Goal: Task Accomplishment & Management: Manage account settings

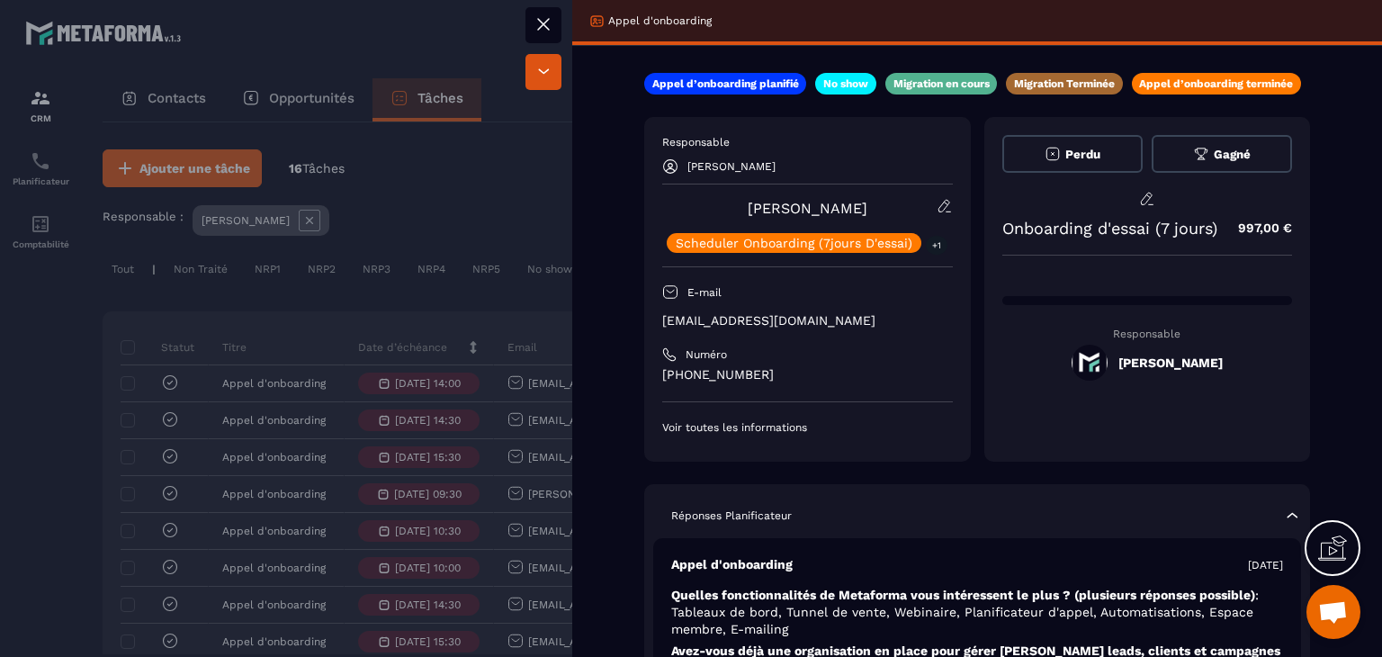
scroll to position [180, 0]
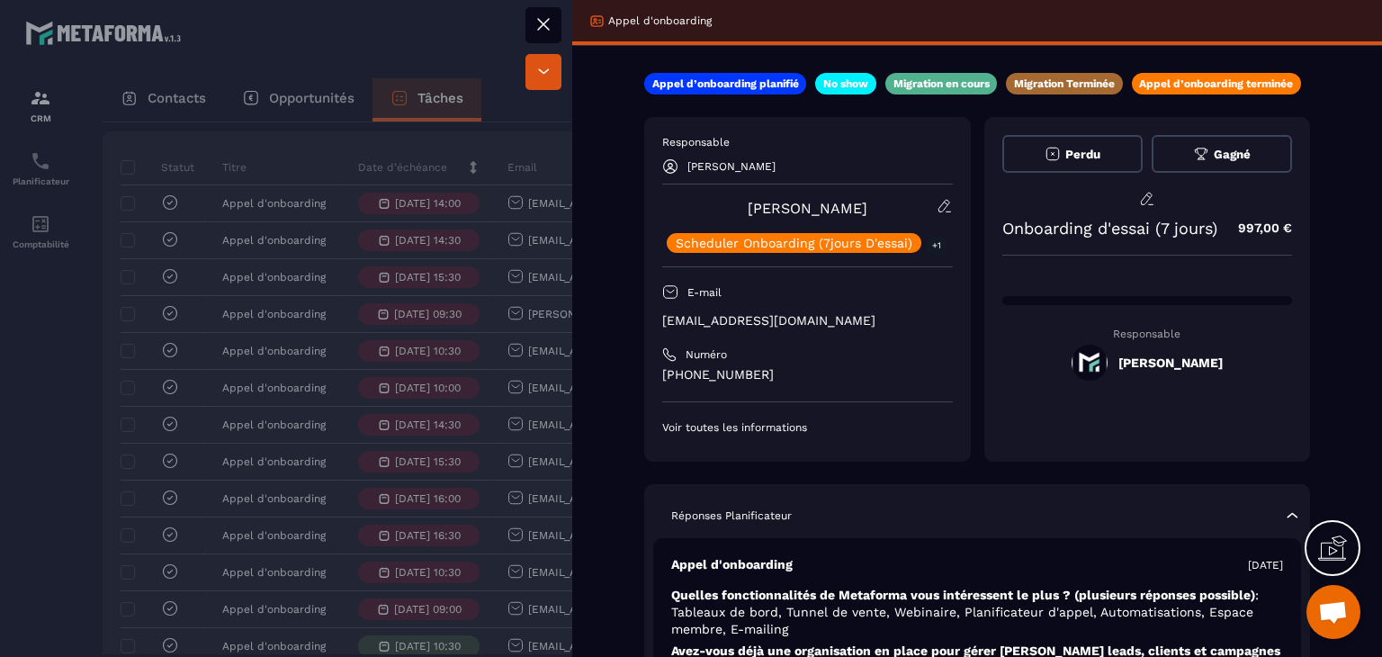
click at [551, 16] on icon at bounding box center [544, 24] width 22 height 22
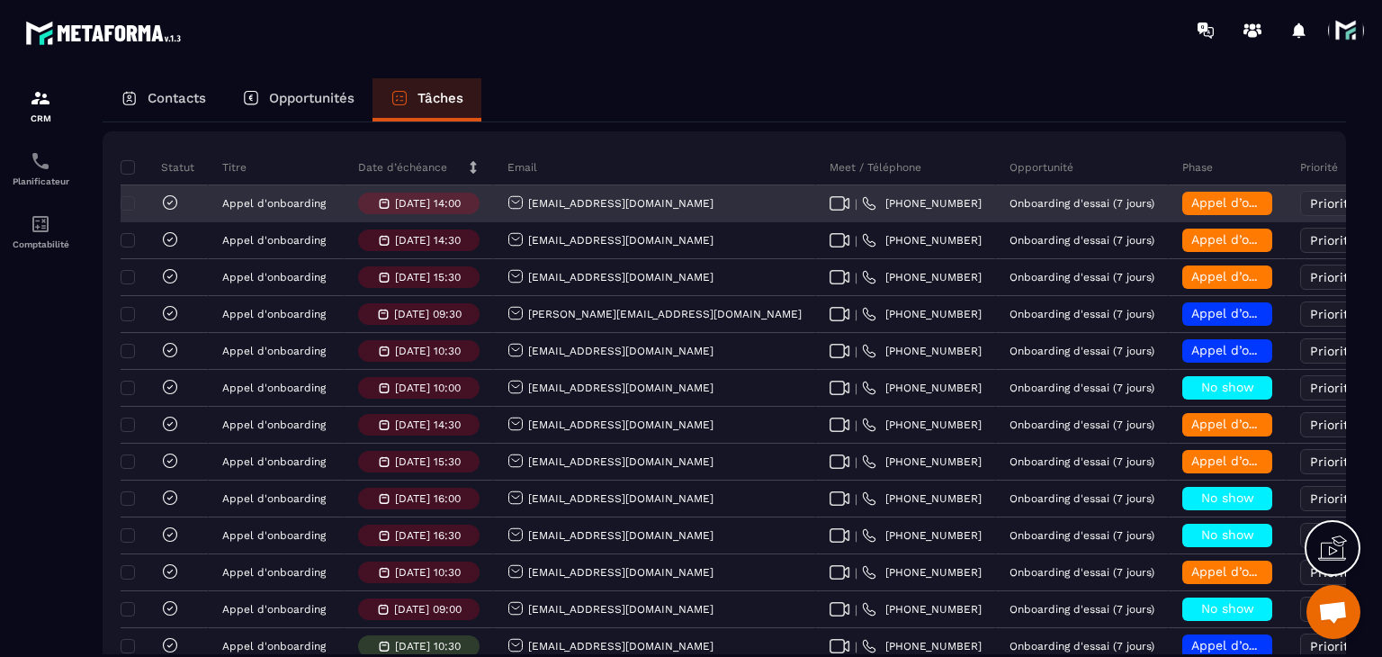
click at [1182, 215] on div "Appel d’onboarding terminée" at bounding box center [1227, 203] width 90 height 23
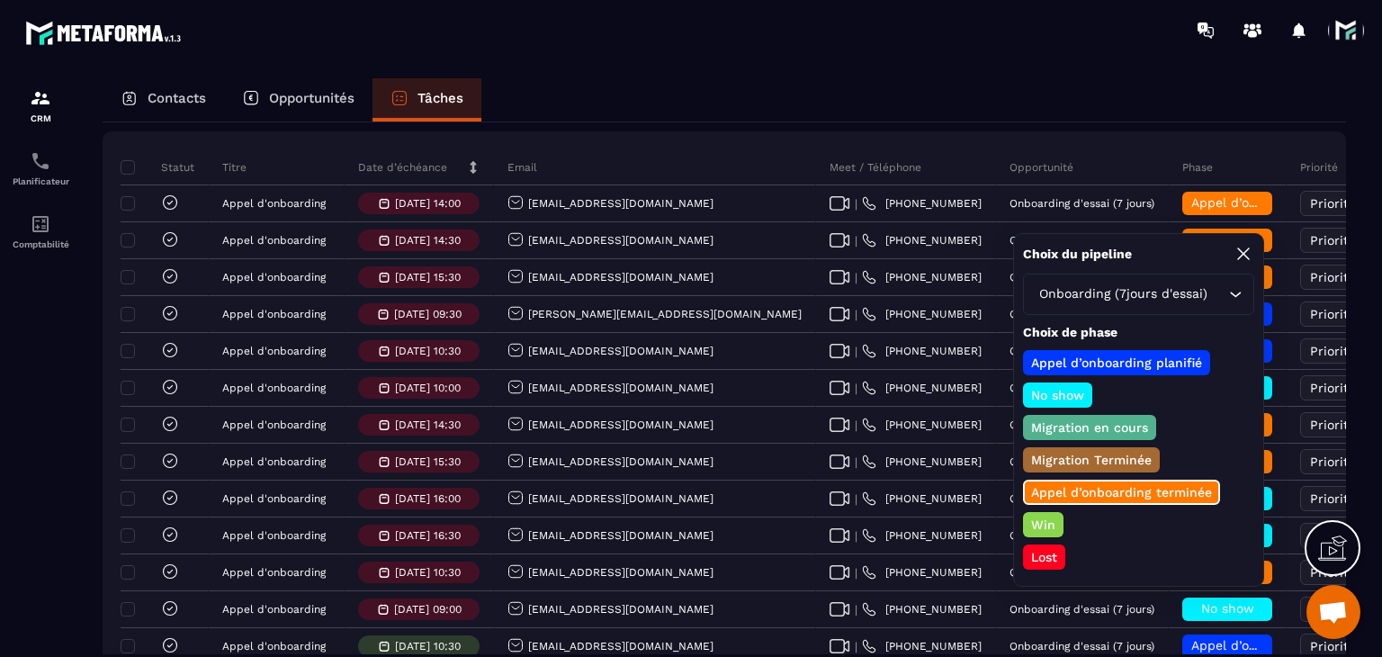
click at [1040, 519] on p "Win" at bounding box center [1043, 525] width 30 height 18
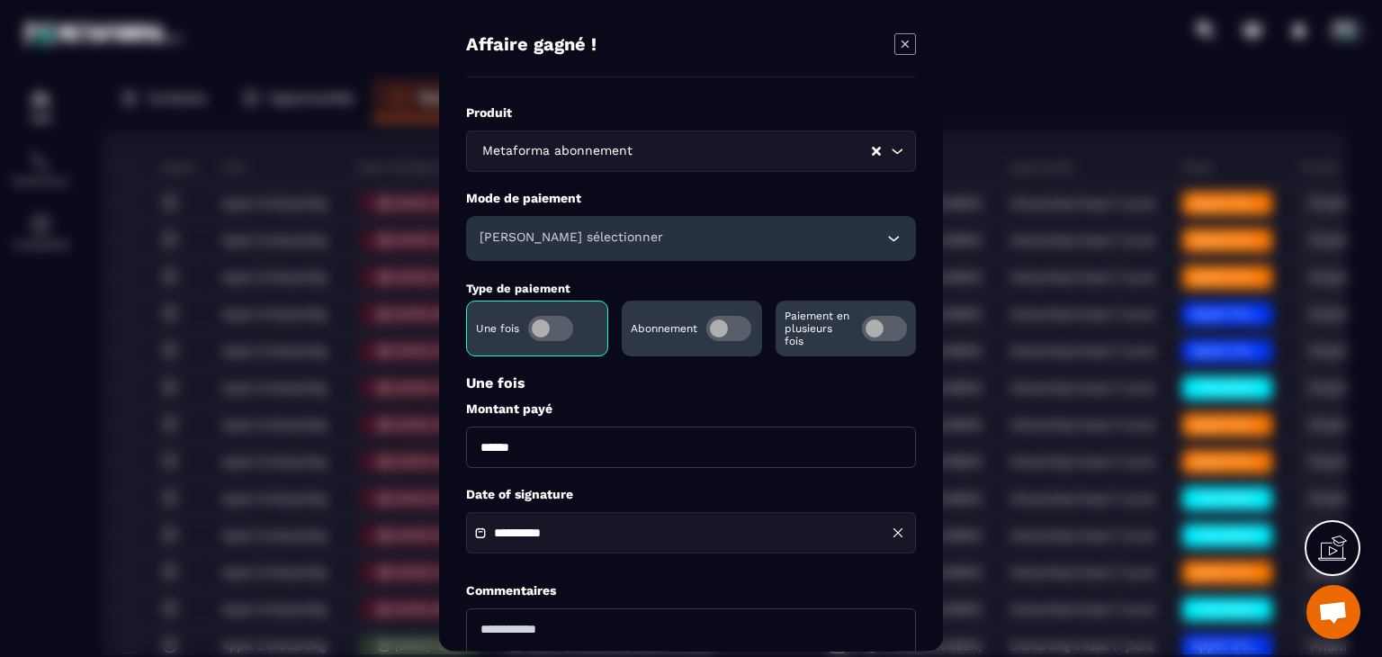
click at [722, 326] on span "Modal window" at bounding box center [728, 328] width 45 height 25
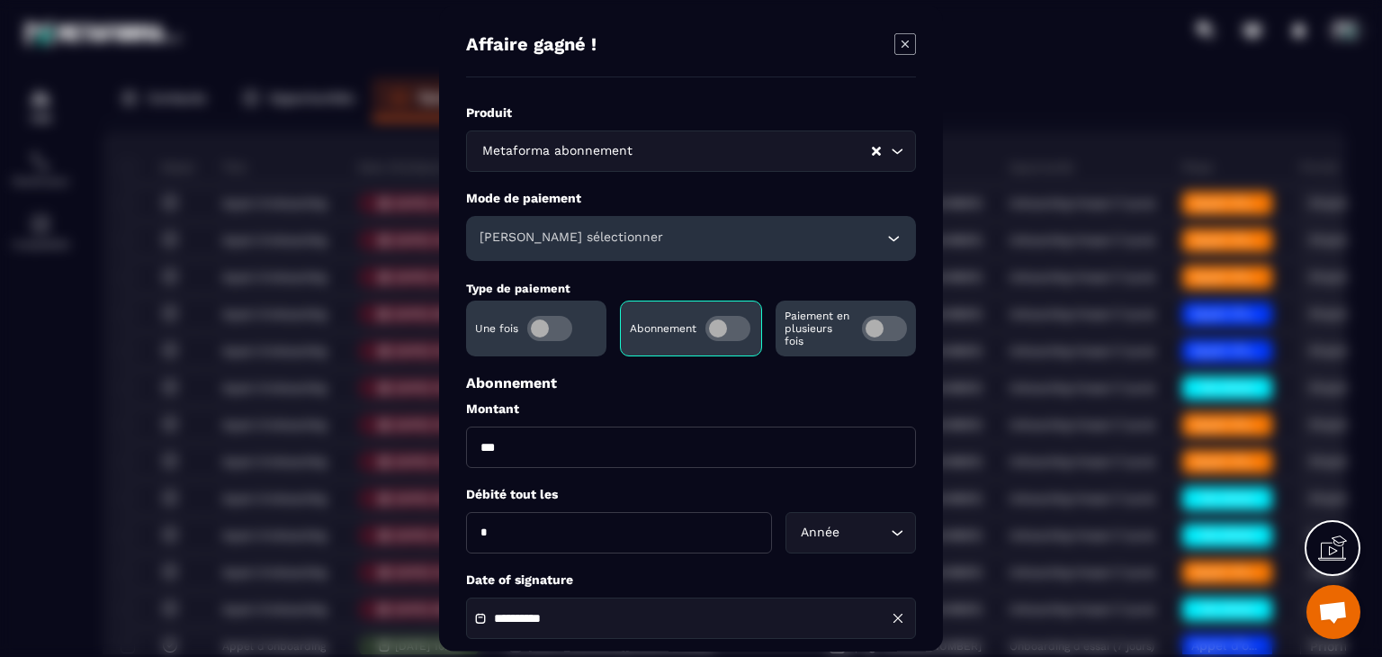
click at [635, 260] on div "Veuillez sélectionner" at bounding box center [691, 238] width 450 height 45
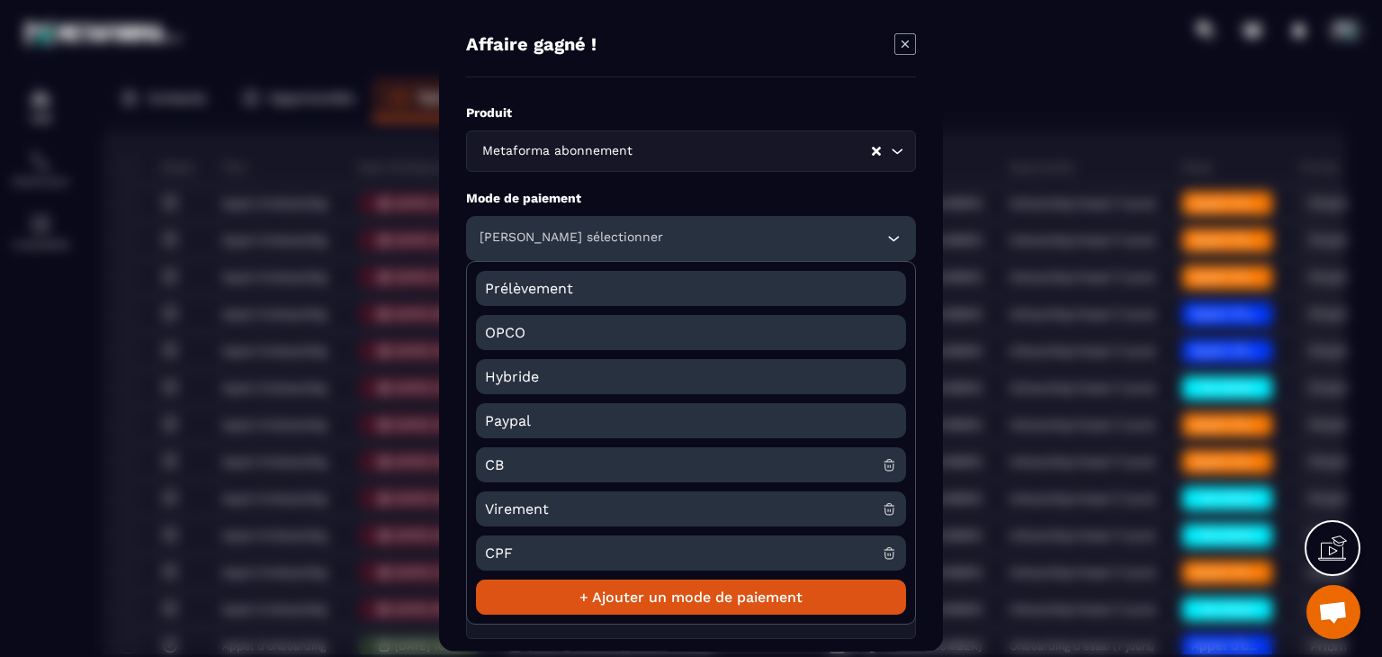
click at [515, 461] on span "CB" at bounding box center [683, 464] width 397 height 35
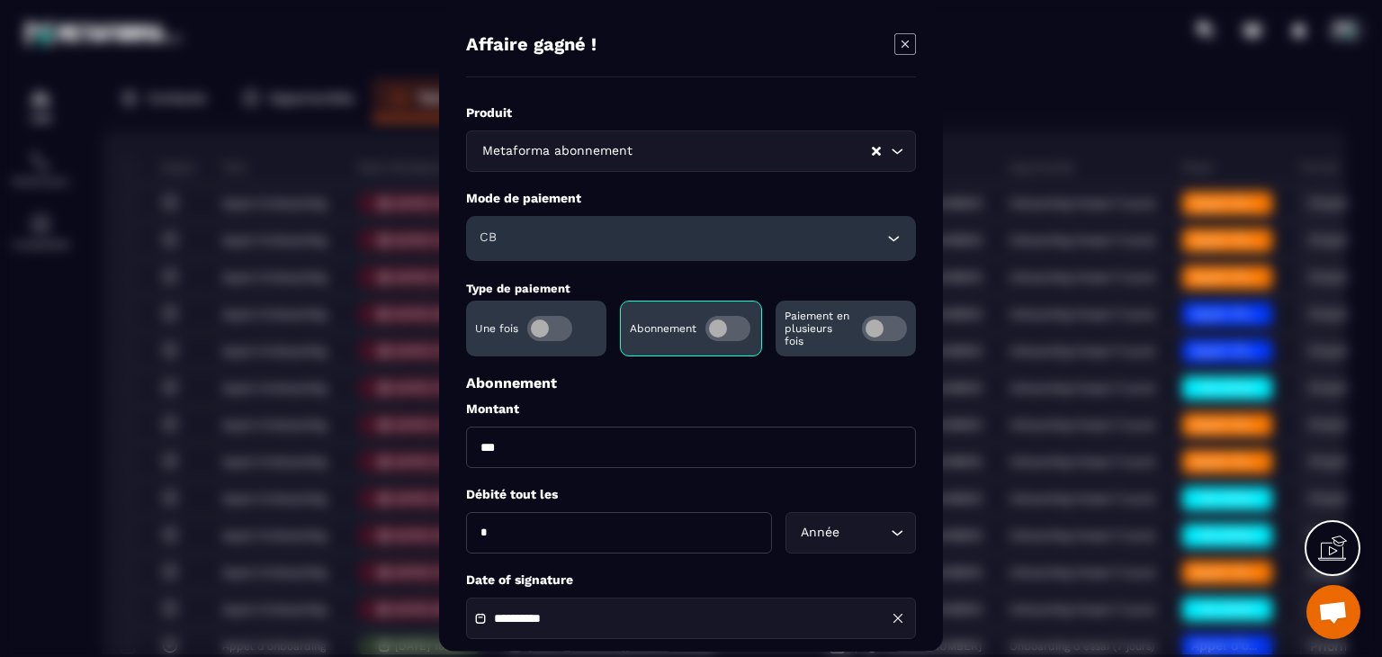
click at [845, 552] on div "Année Loading..." at bounding box center [851, 532] width 130 height 41
click at [715, 562] on div "**********" at bounding box center [691, 462] width 450 height 717
click at [669, 605] on div "**********" at bounding box center [691, 617] width 450 height 41
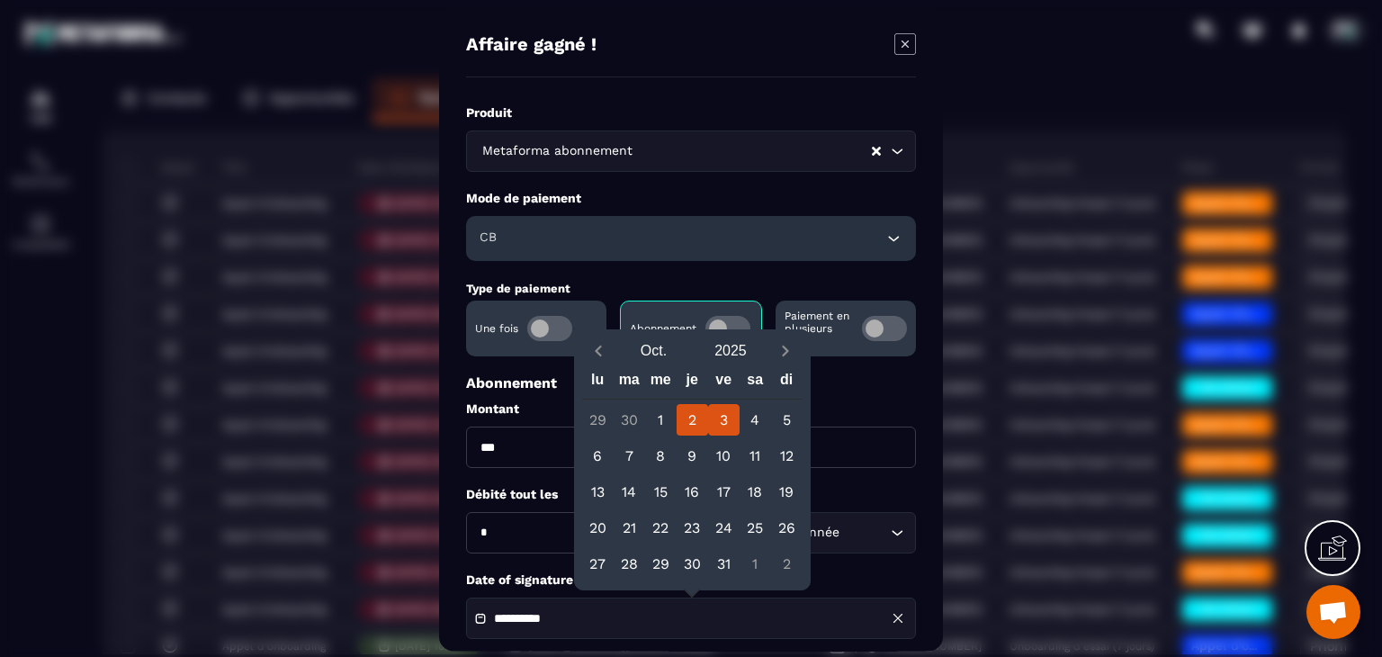
click at [681, 417] on div "2" at bounding box center [692, 419] width 31 height 31
type input "**********"
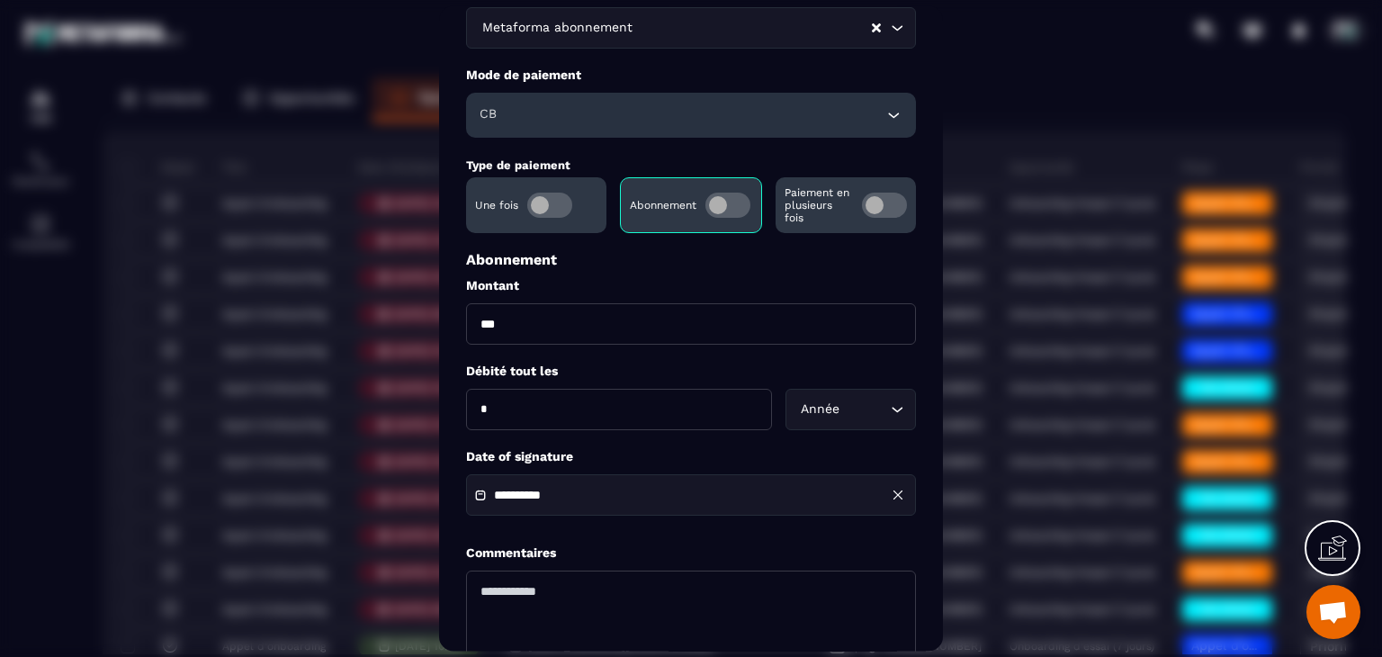
scroll to position [259, 0]
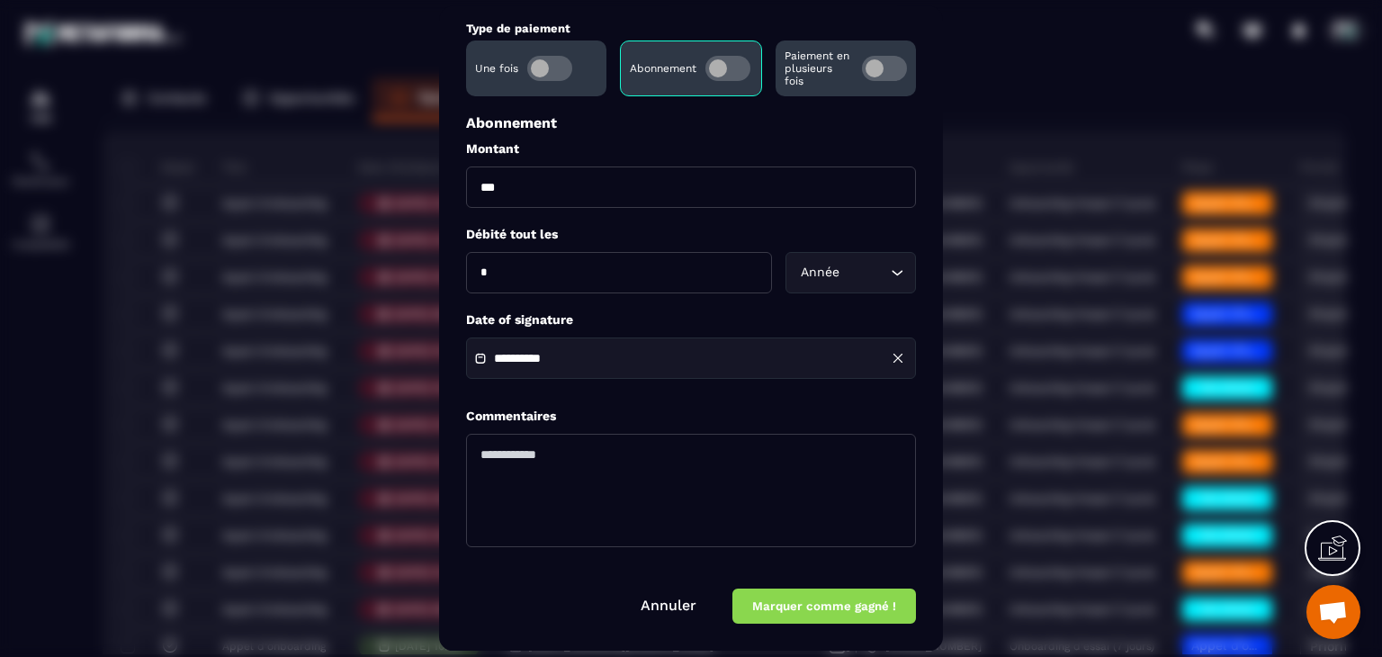
click at [856, 624] on button "Marquer comme gagné !" at bounding box center [824, 606] width 184 height 35
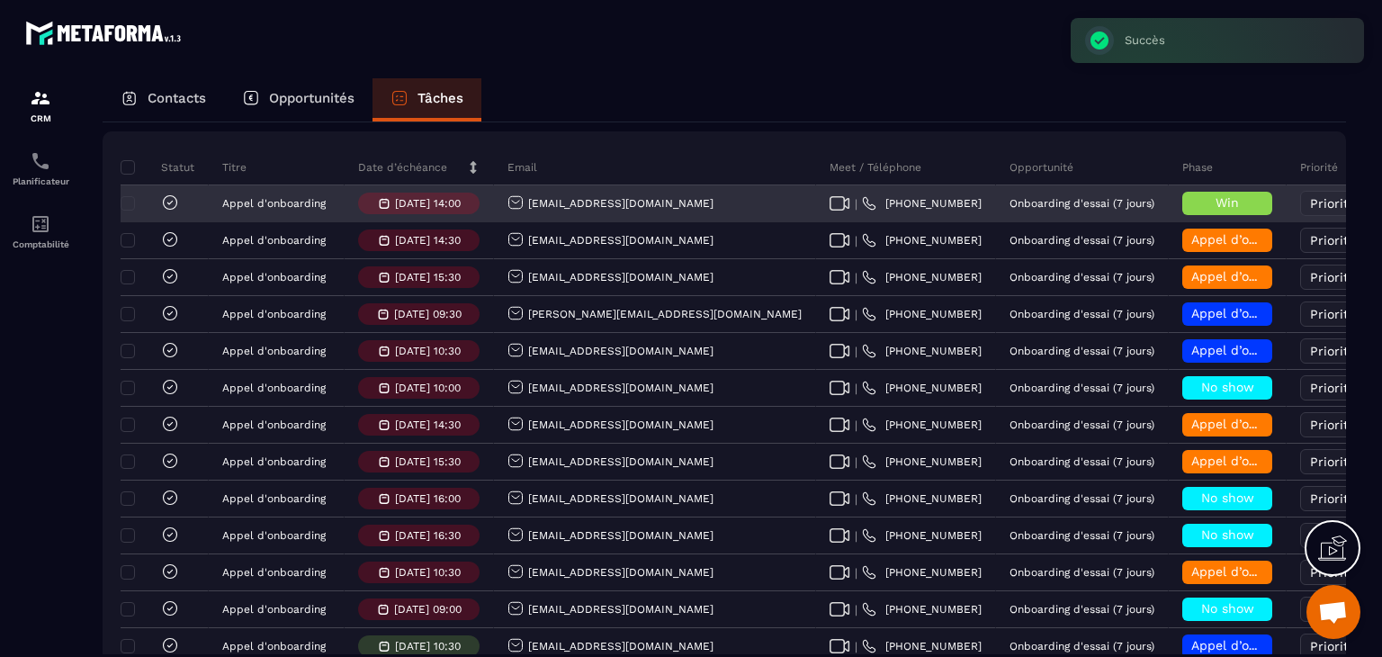
click at [169, 211] on icon at bounding box center [170, 202] width 18 height 18
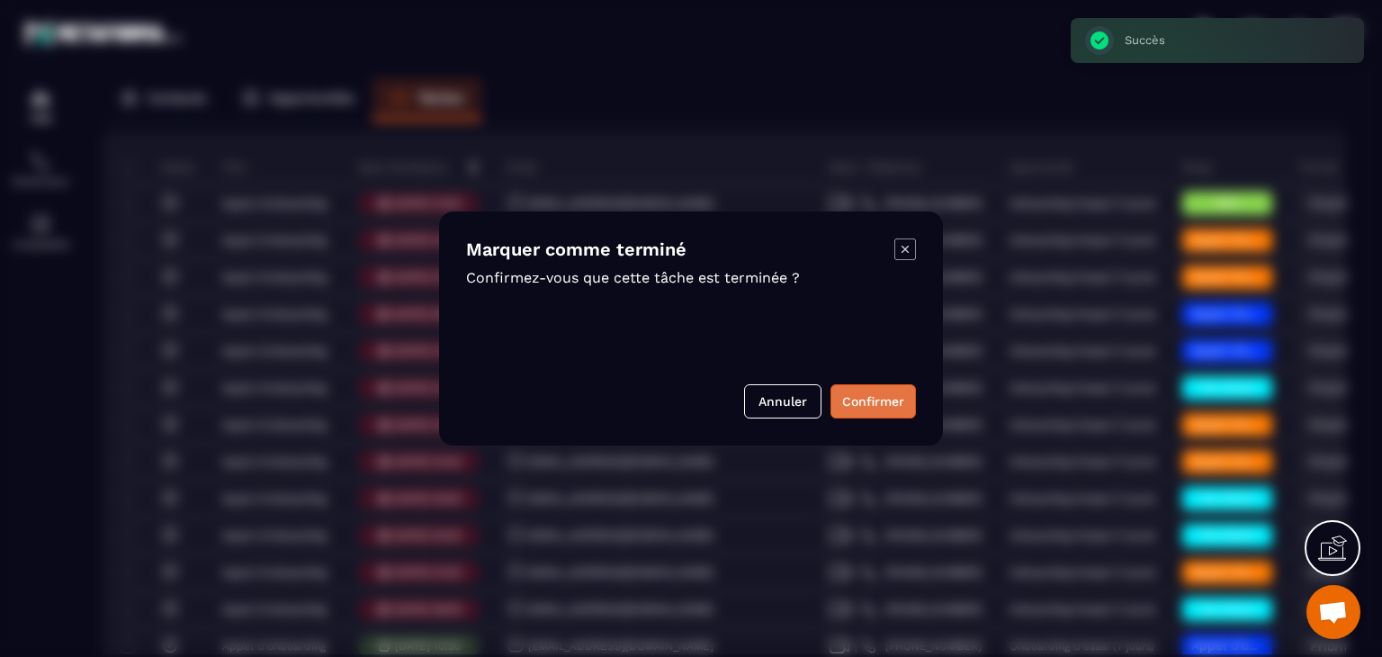
click at [895, 408] on button "Confirmer" at bounding box center [873, 401] width 85 height 34
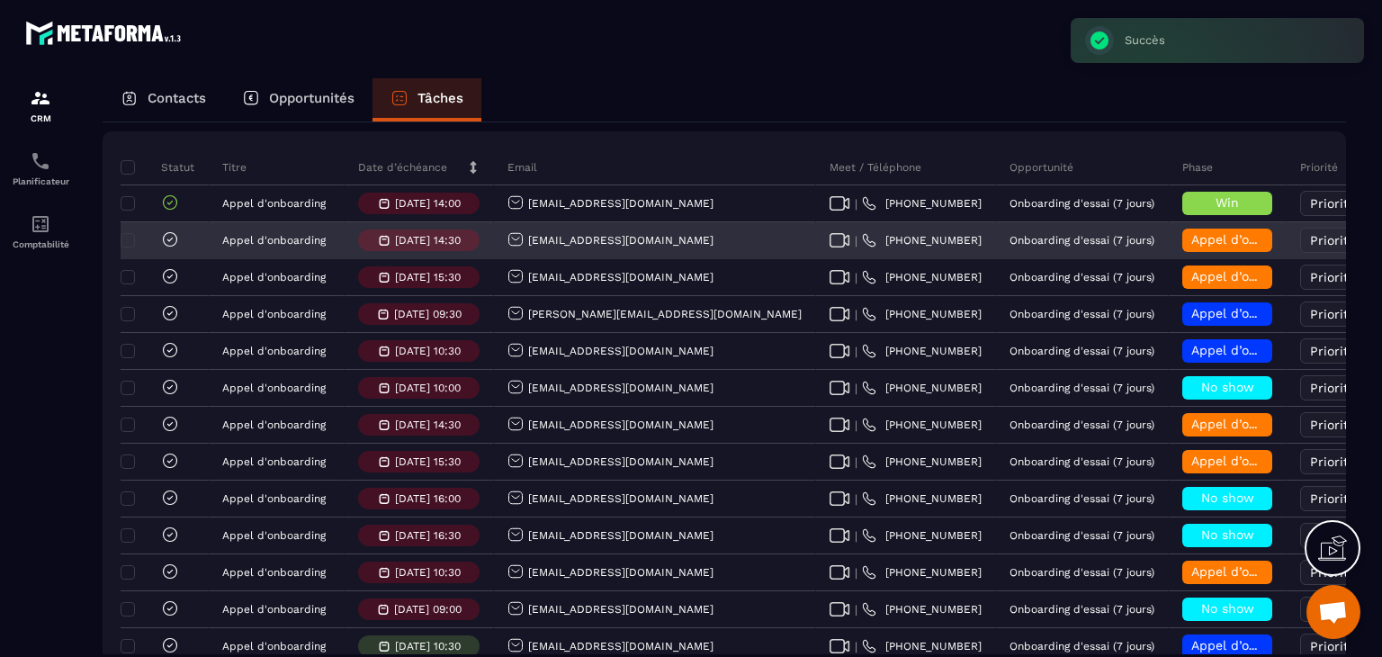
drag, startPoint x: 685, startPoint y: 246, endPoint x: 509, endPoint y: 269, distance: 177.0
click at [509, 259] on div "renard.jean.nicolas@gmail.com" at bounding box center [655, 241] width 322 height 36
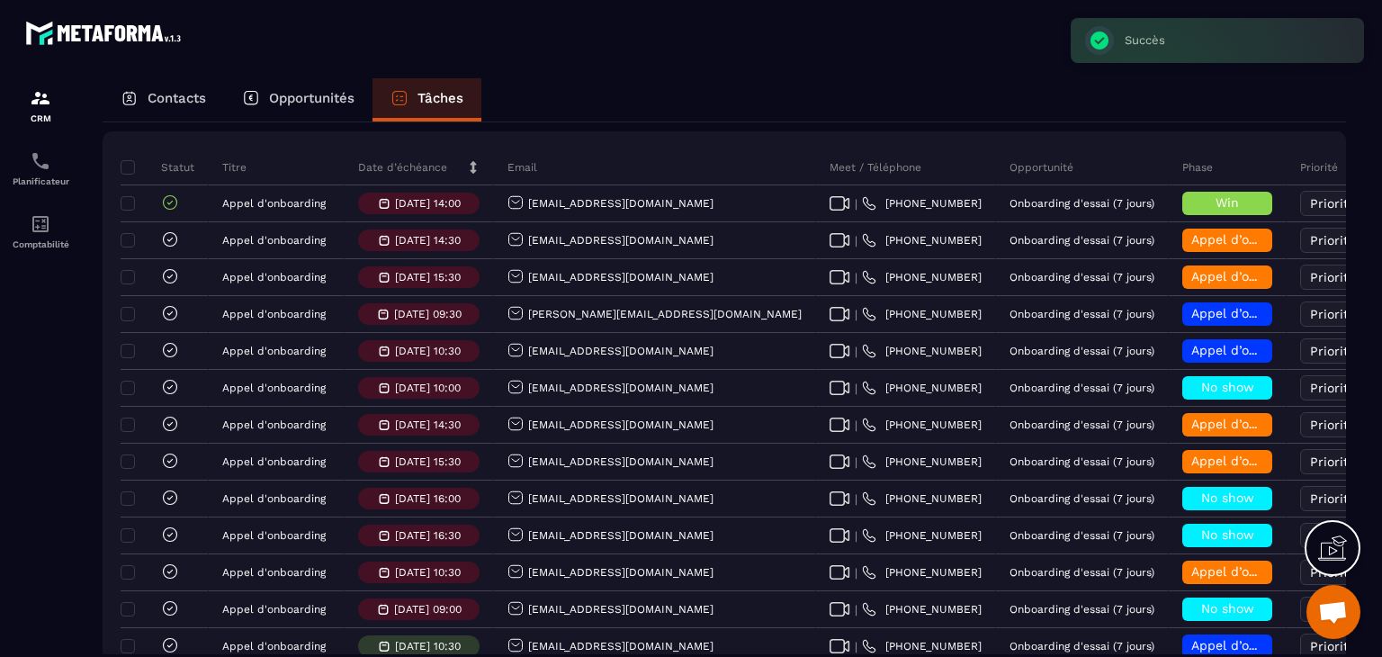
copy p "renard.jean.nicolas@gmail.com"
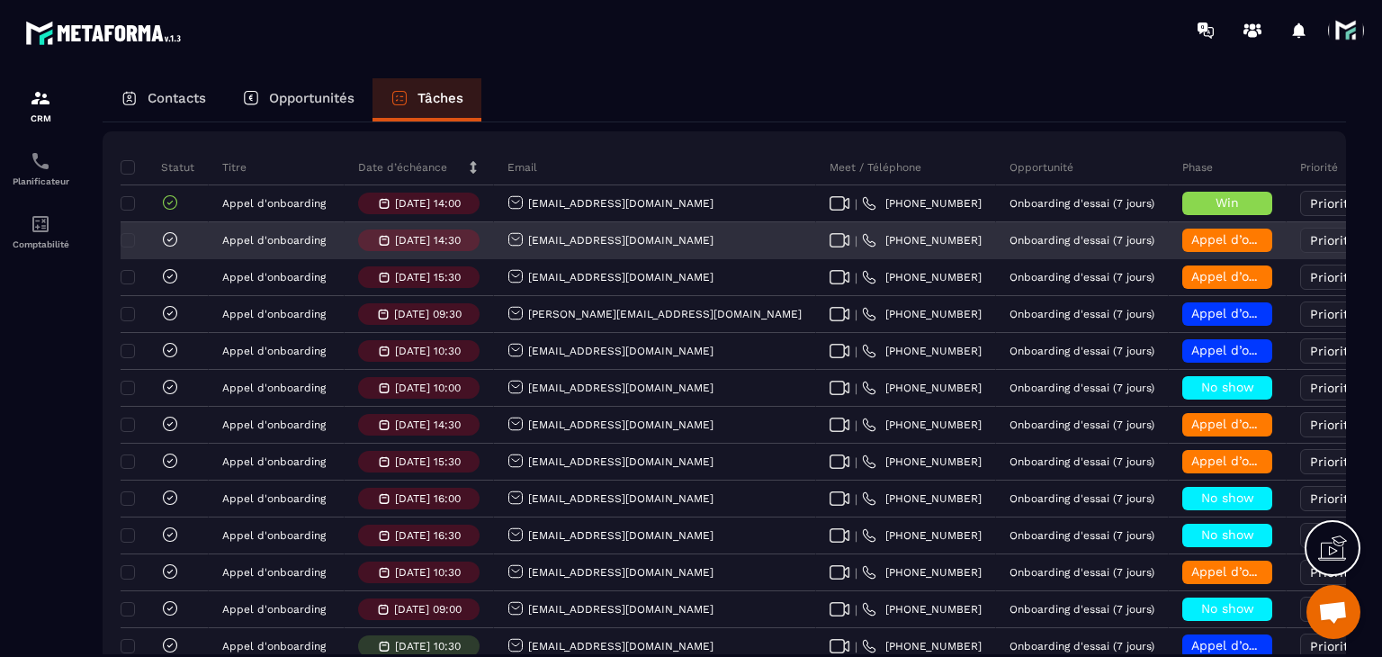
click at [1182, 252] on div "Appel d’onboarding terminée" at bounding box center [1227, 240] width 90 height 23
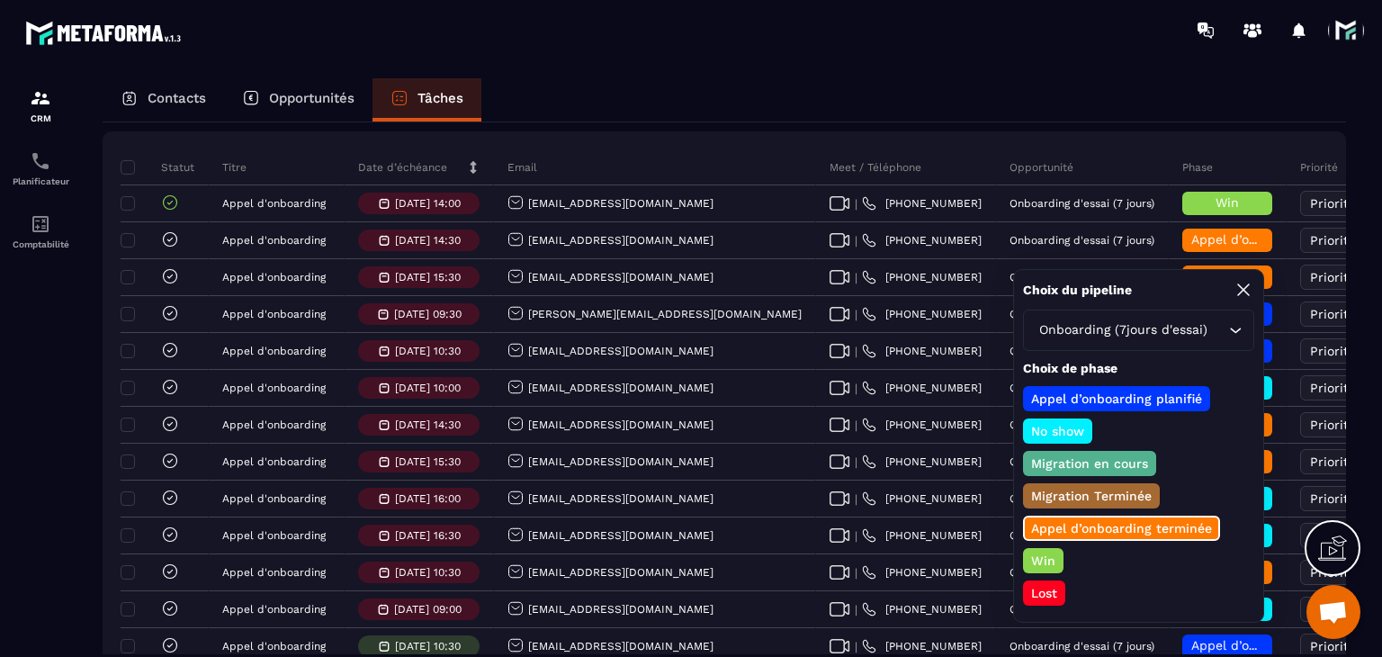
click at [1037, 584] on p "Lost" at bounding box center [1043, 593] width 31 height 18
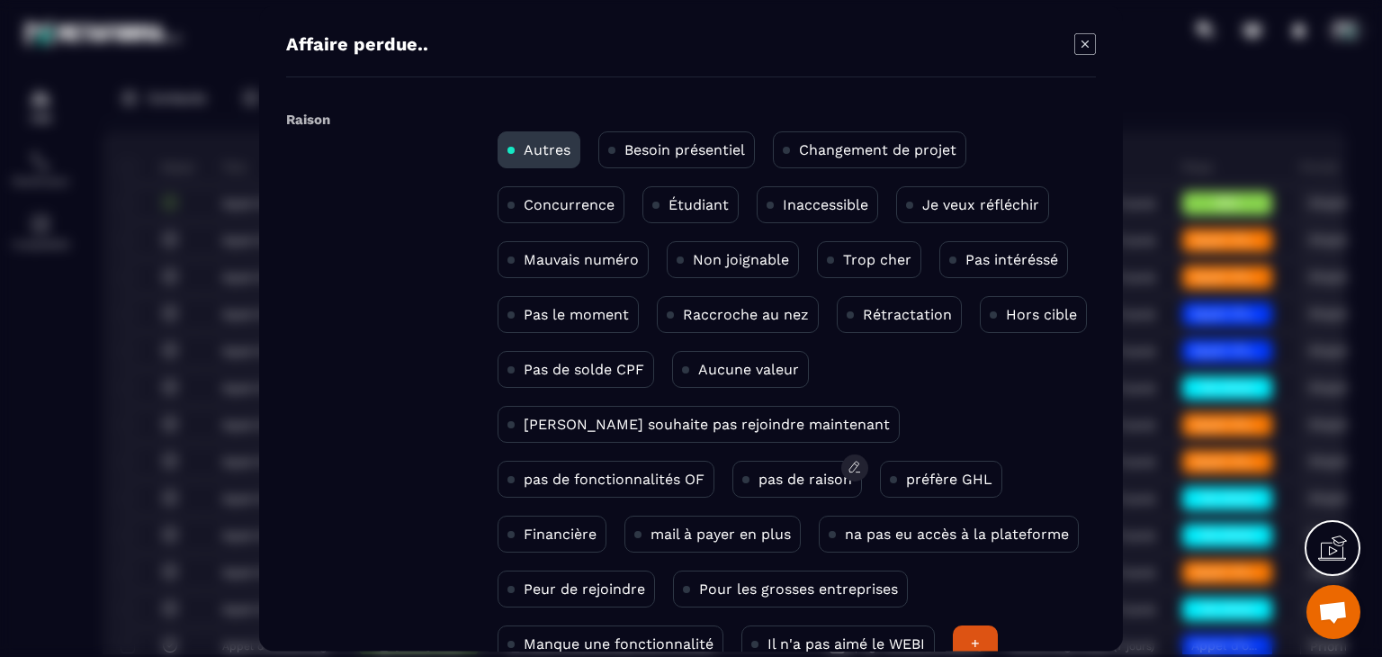
click at [742, 471] on div "Modal window" at bounding box center [745, 479] width 7 height 17
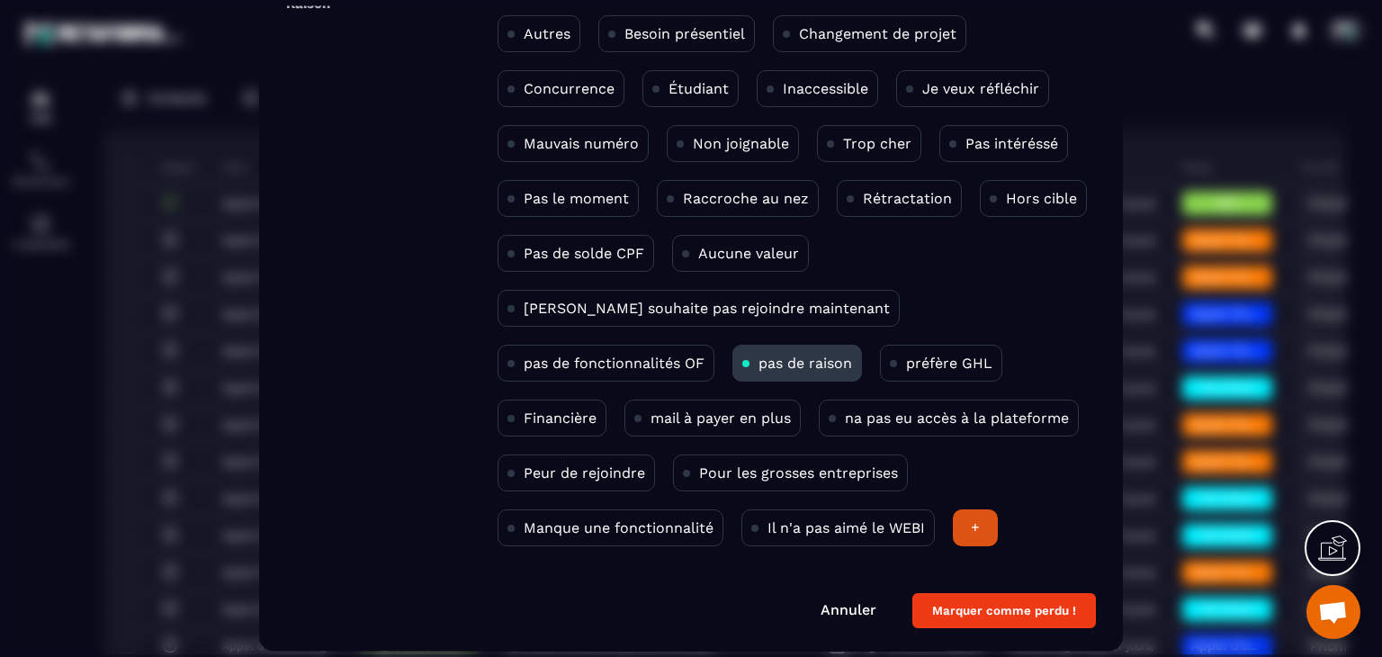
scroll to position [117, 0]
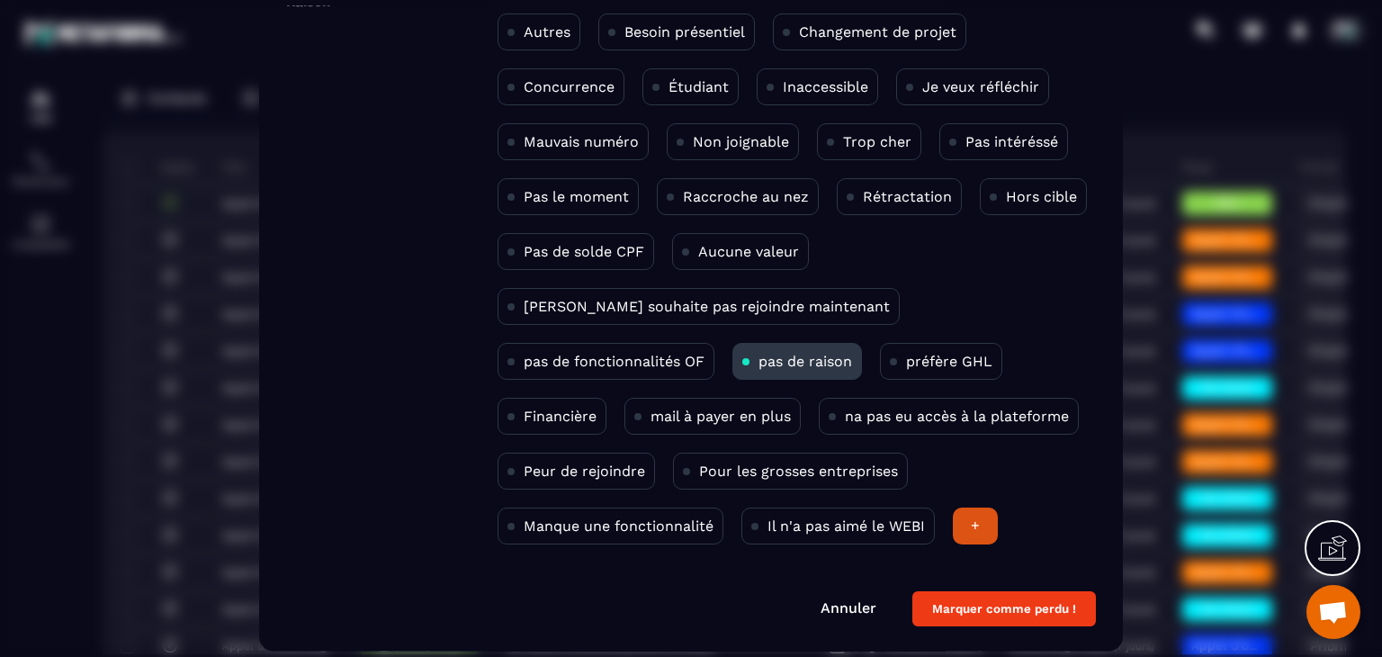
click at [1033, 598] on button "Marquer comme perdu !" at bounding box center [1004, 609] width 184 height 35
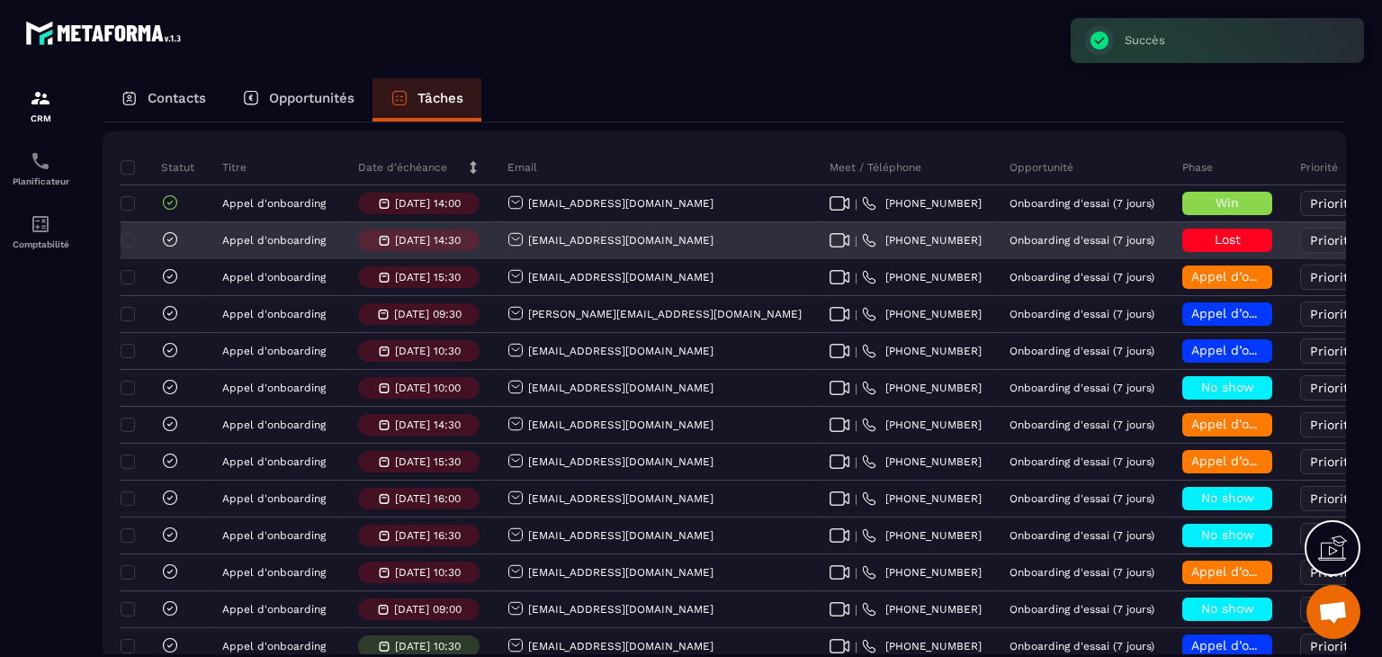
click at [166, 248] on icon at bounding box center [170, 239] width 18 height 18
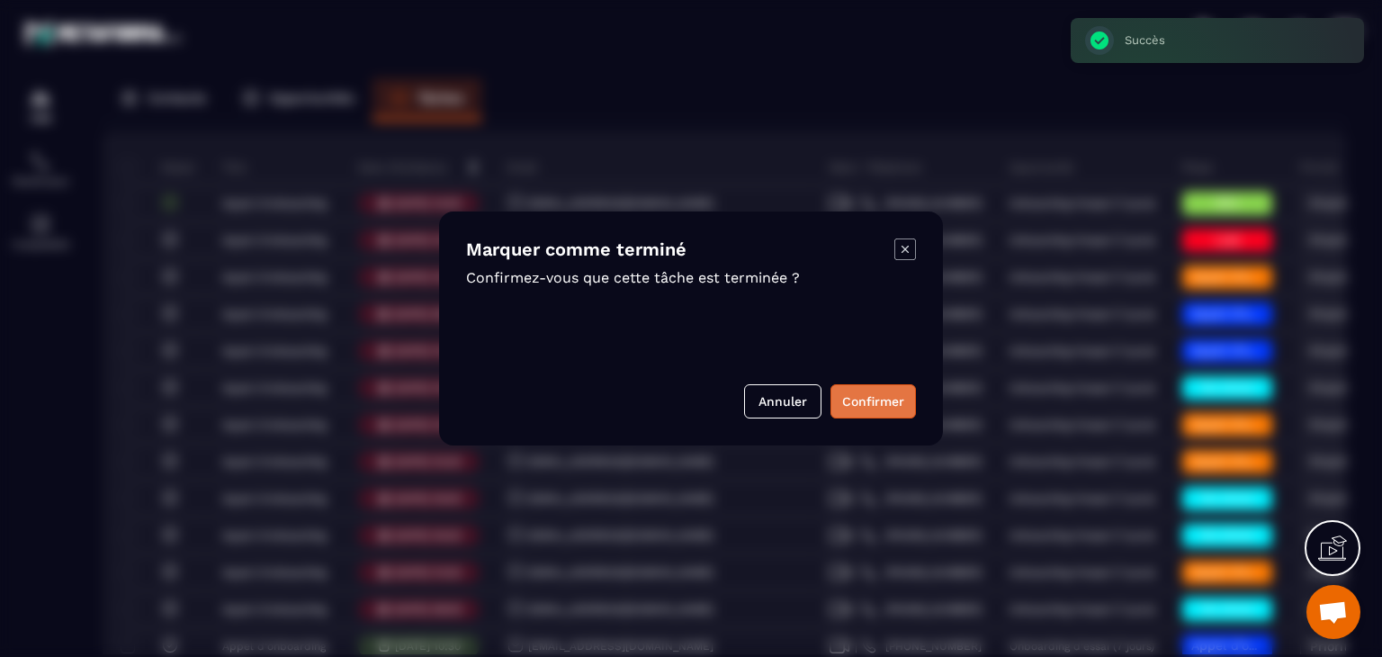
click at [887, 400] on button "Confirmer" at bounding box center [873, 401] width 85 height 34
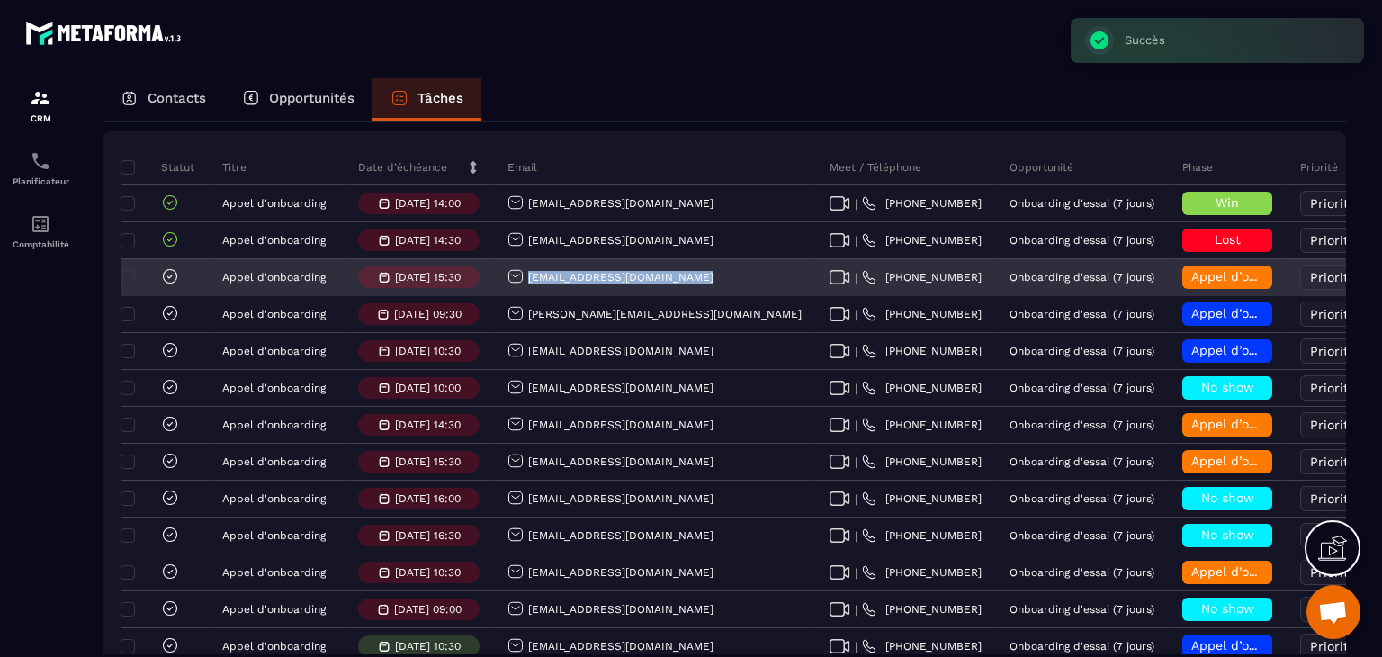
drag, startPoint x: 702, startPoint y: 289, endPoint x: 519, endPoint y: 289, distance: 182.7
click at [519, 289] on div "chauvelierstephanie@yahoo.fr" at bounding box center [655, 278] width 322 height 36
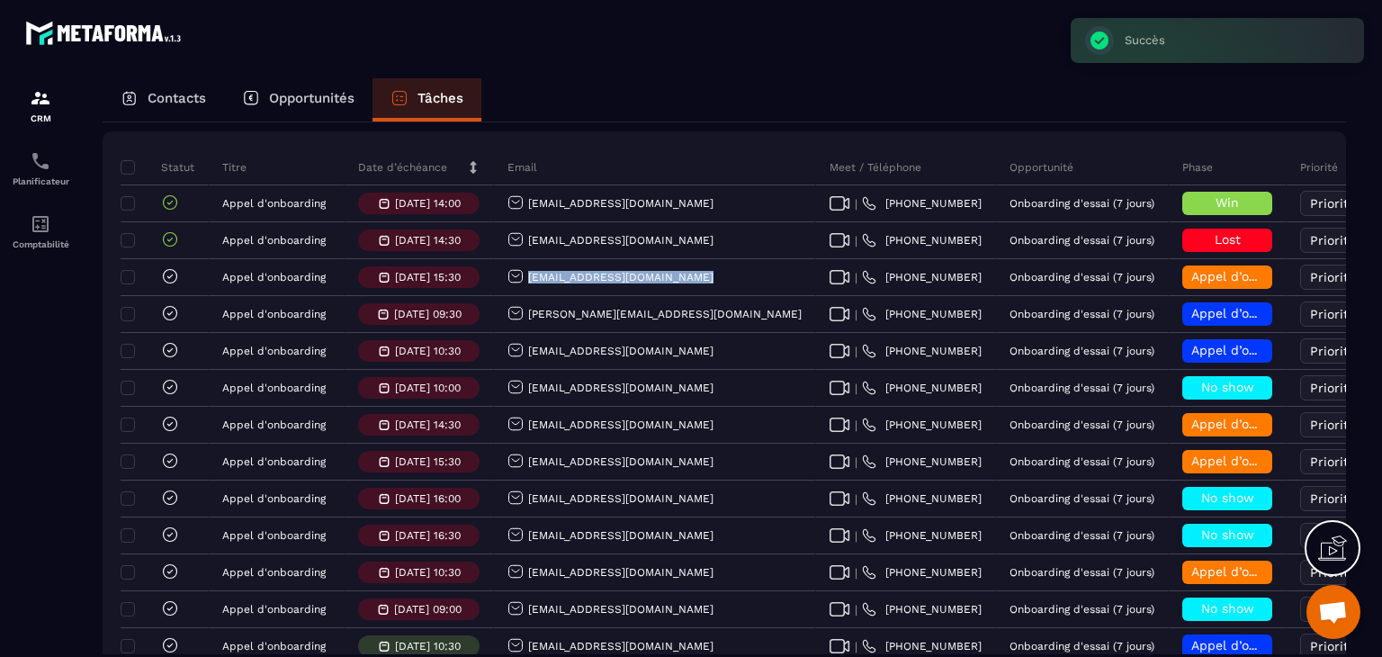
copy p "chauvelierstephanie@yahoo.fr"
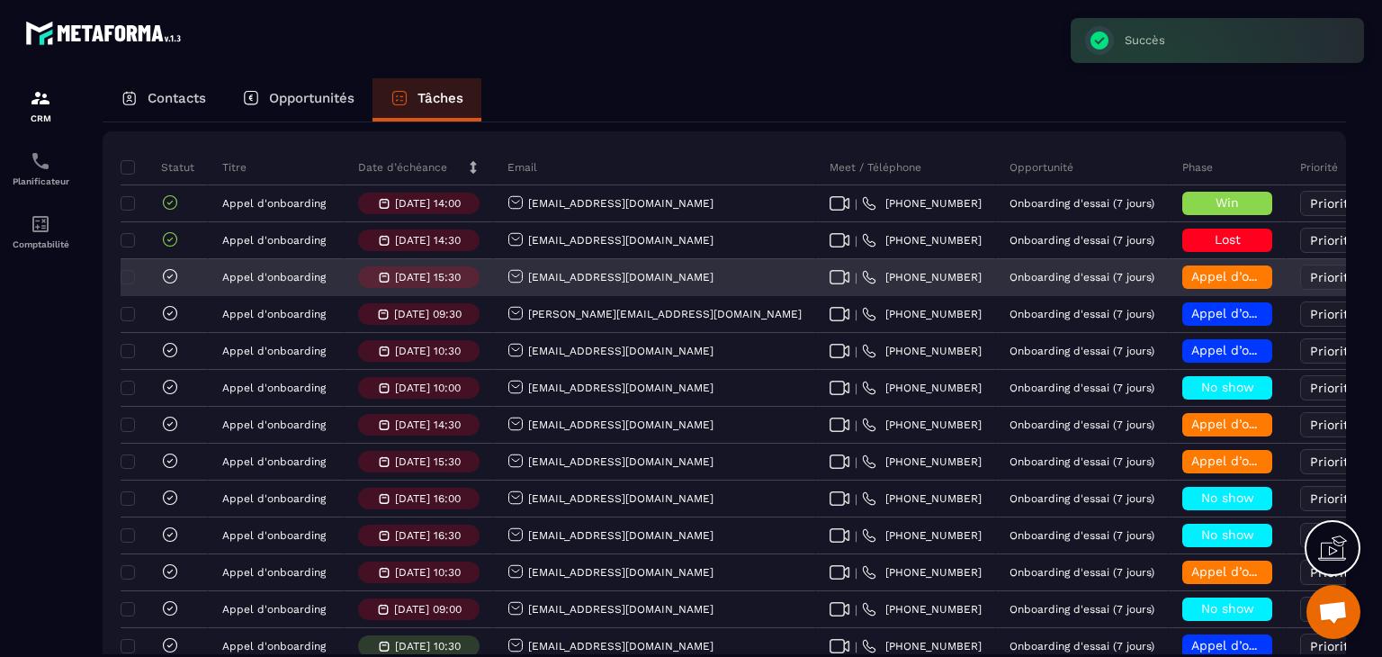
click at [1191, 283] on span "Appel d’onboarding terminée" at bounding box center [1281, 276] width 180 height 14
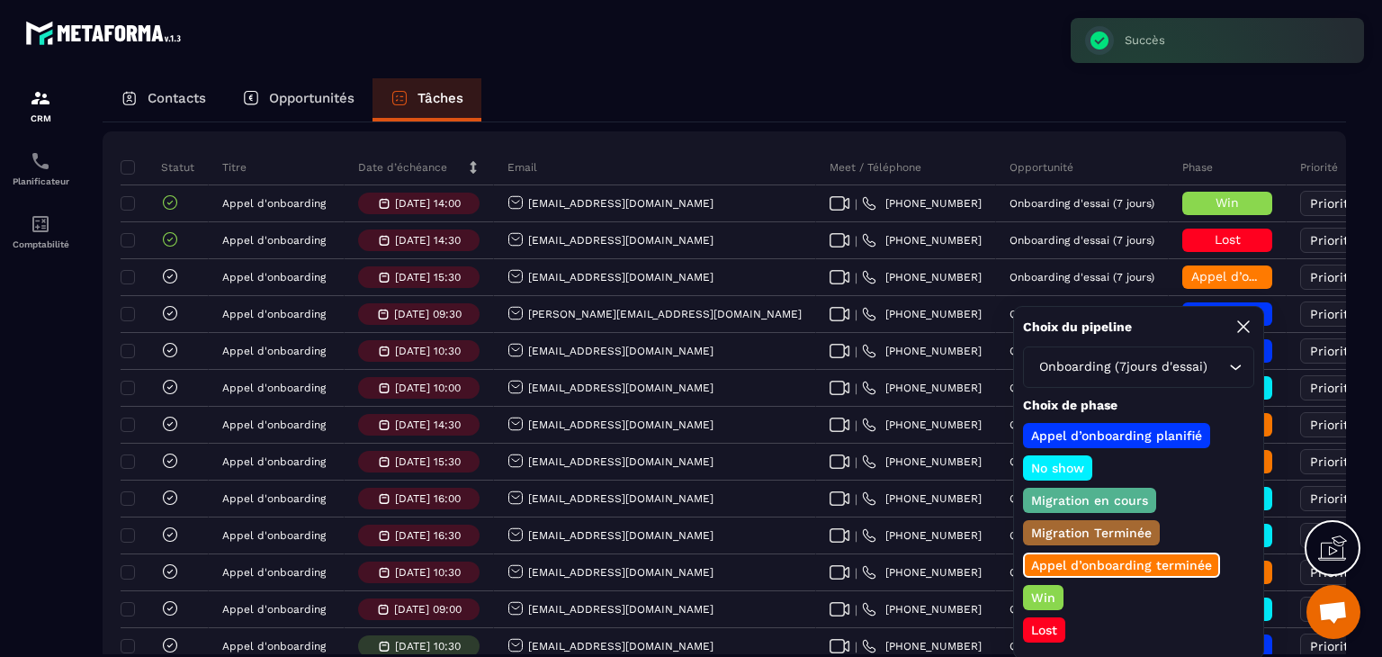
click at [1040, 588] on p "Win" at bounding box center [1043, 597] width 30 height 18
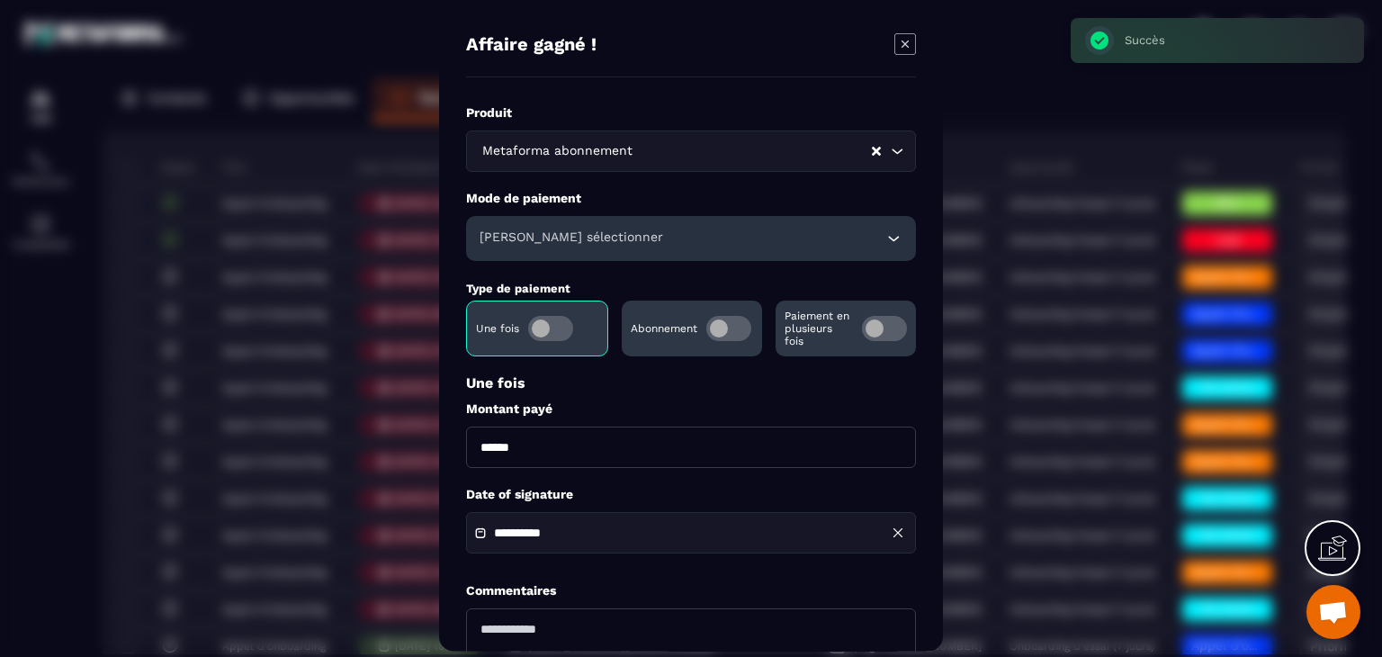
click at [613, 247] on div "Veuillez sélectionner" at bounding box center [691, 238] width 450 height 45
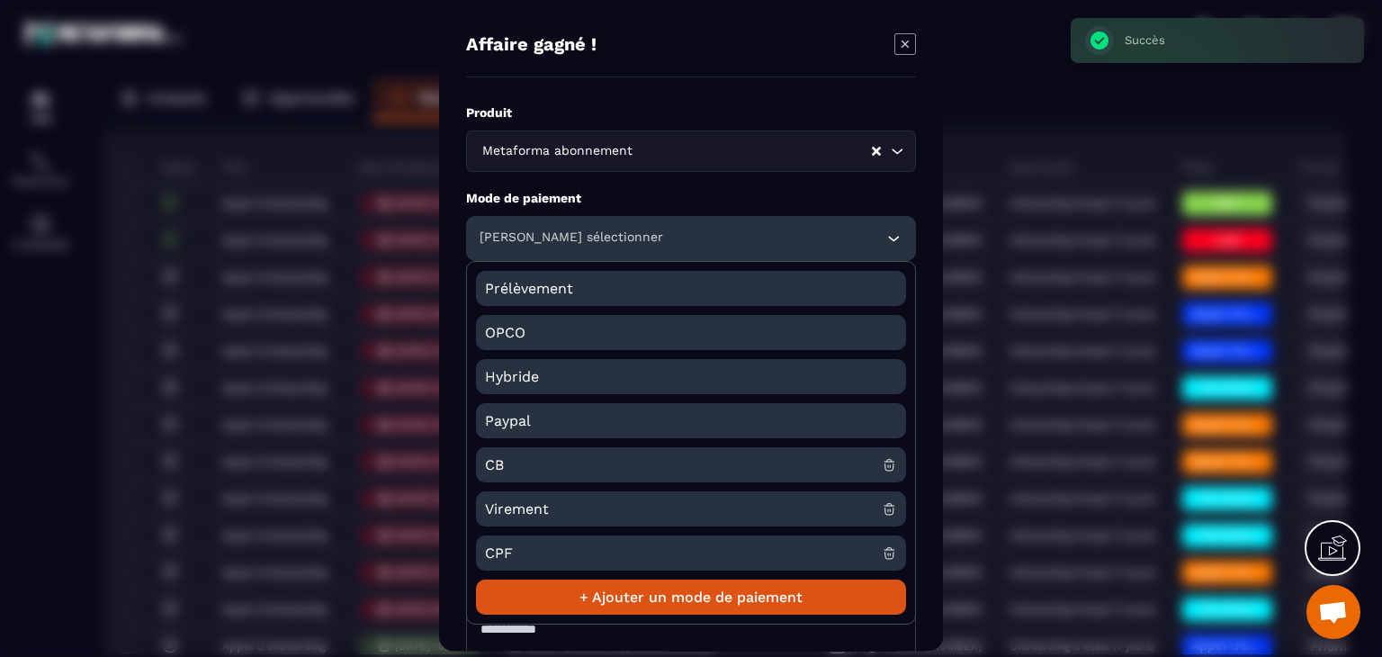
click at [516, 458] on span "CB" at bounding box center [683, 464] width 397 height 35
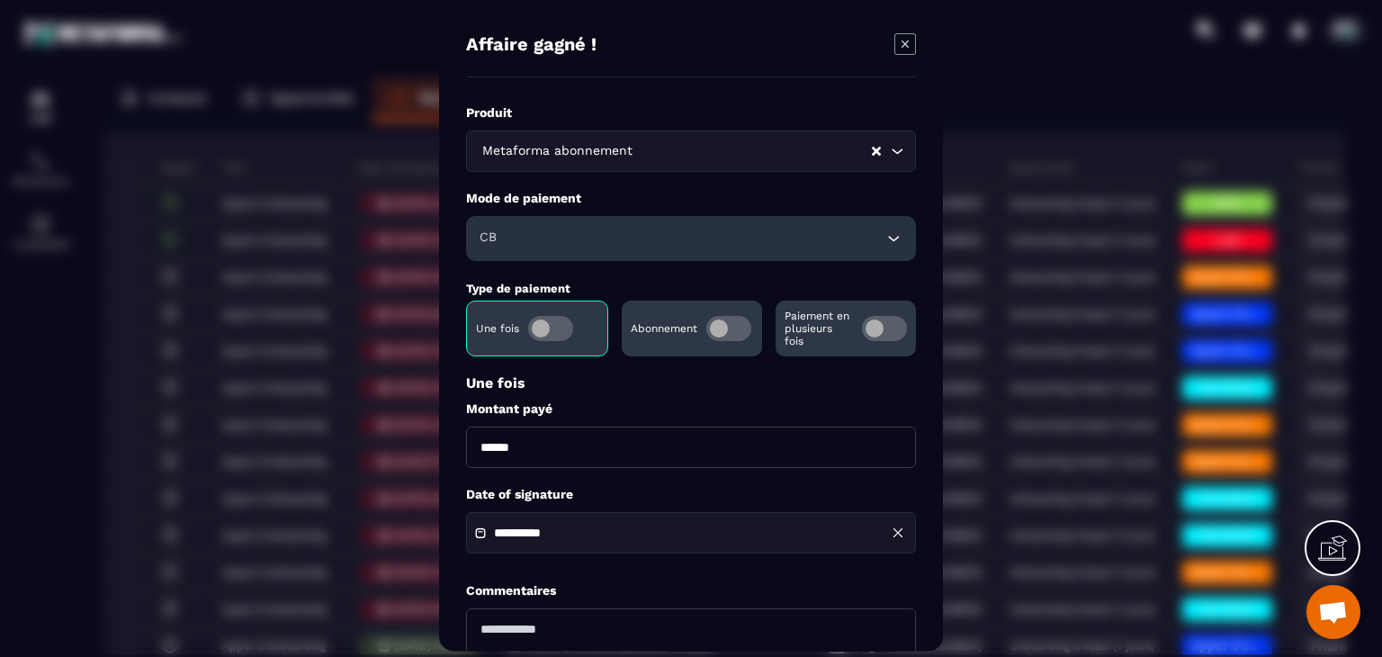
click at [479, 445] on input "******" at bounding box center [691, 447] width 450 height 41
type input "*******"
click at [613, 516] on div "**********" at bounding box center [691, 532] width 450 height 41
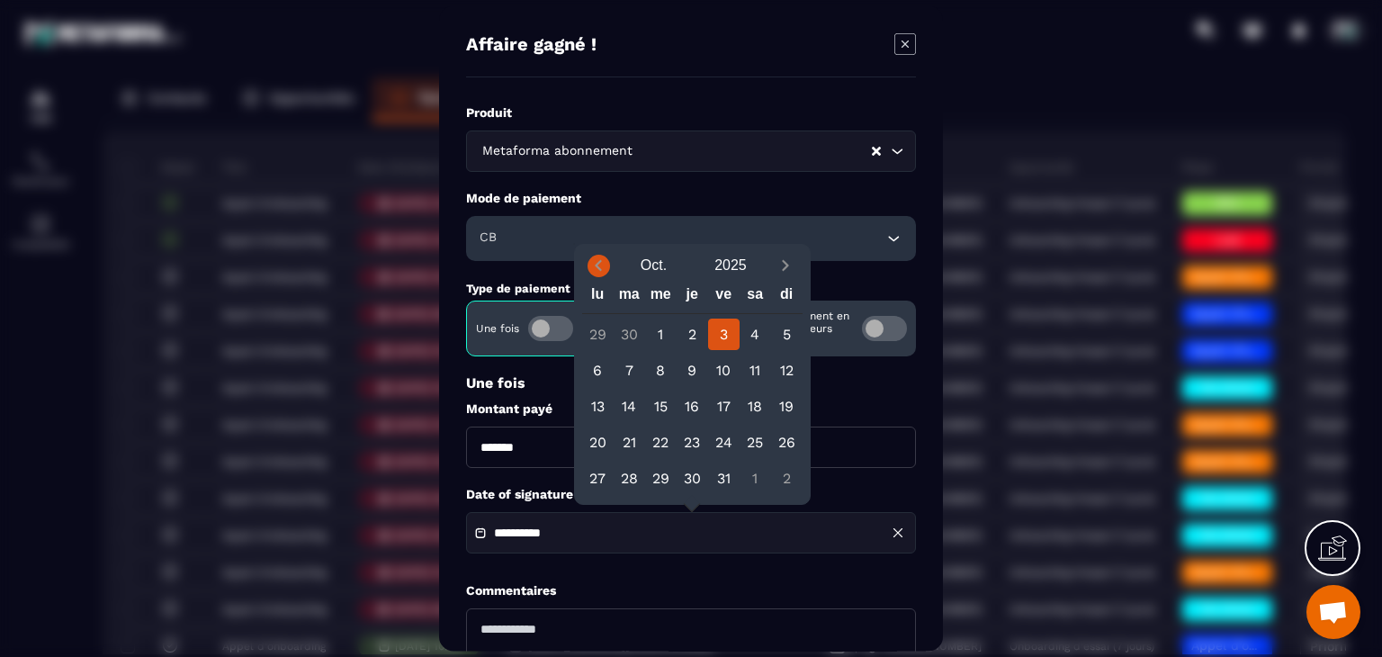
click at [598, 264] on icon "Previous month" at bounding box center [598, 265] width 18 height 18
click at [722, 446] on div "26" at bounding box center [723, 442] width 31 height 31
type input "**********"
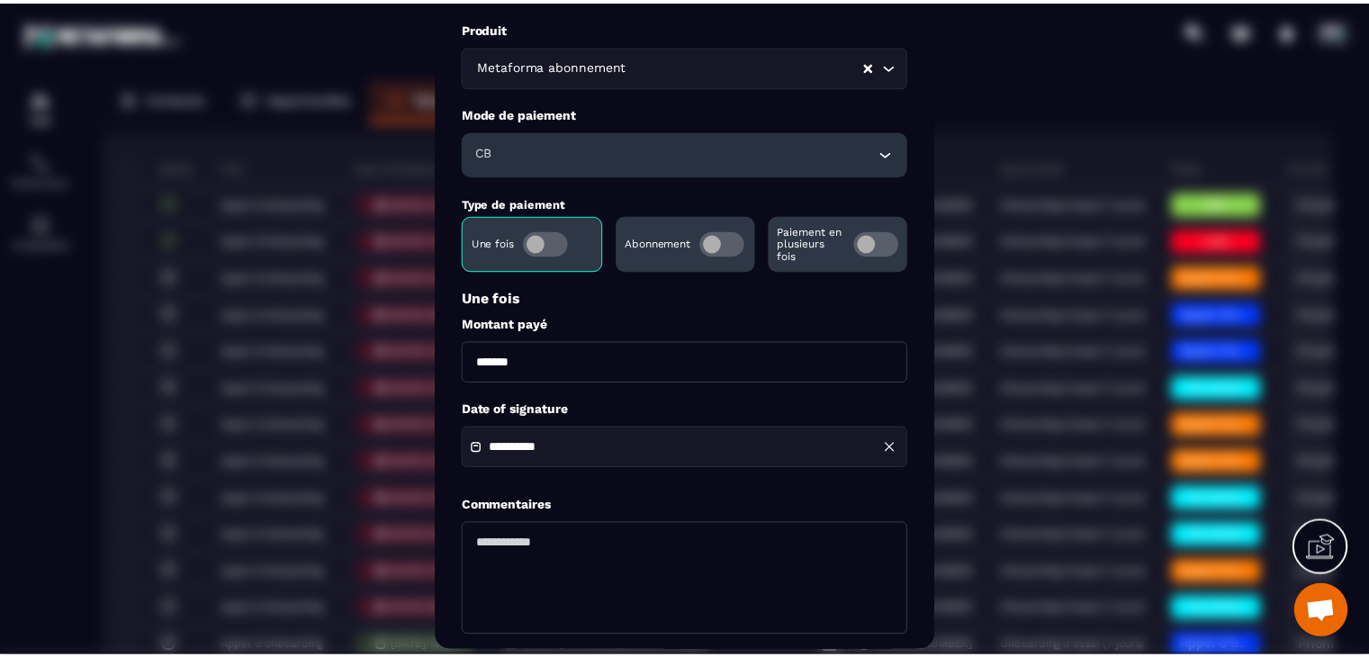
scroll to position [174, 0]
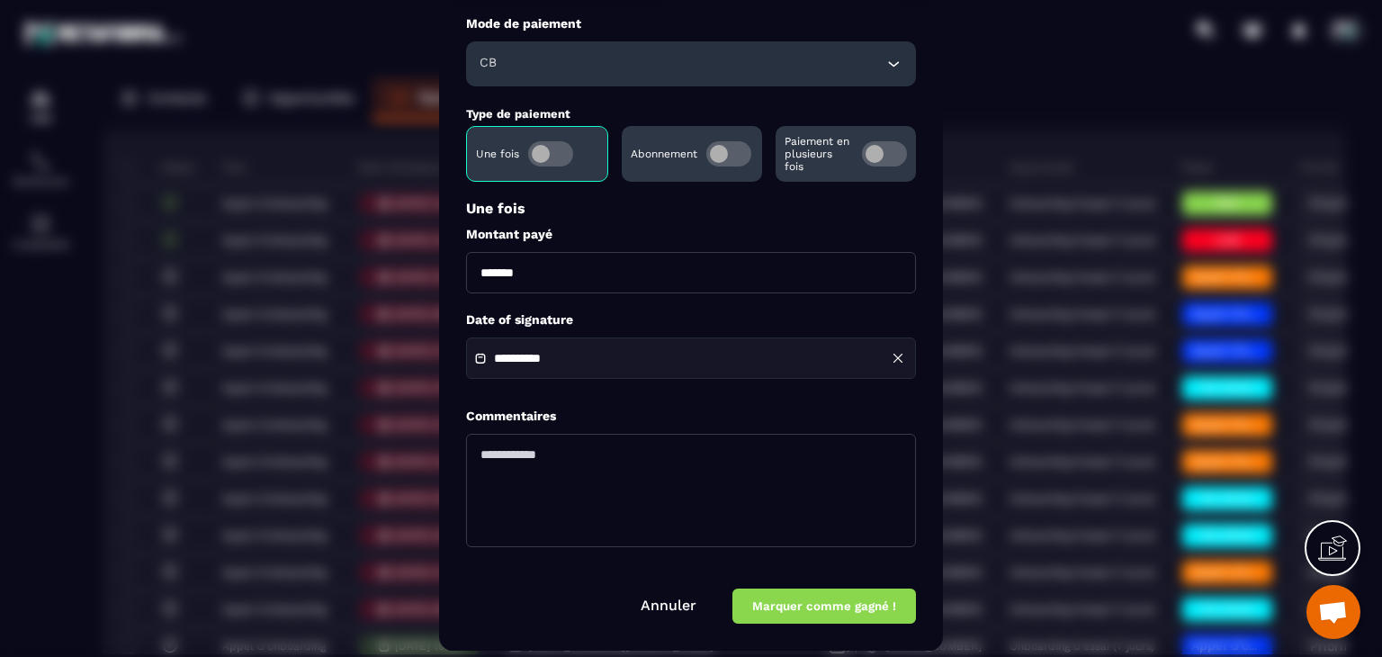
click at [813, 592] on button "Marquer comme gagné !" at bounding box center [824, 606] width 184 height 35
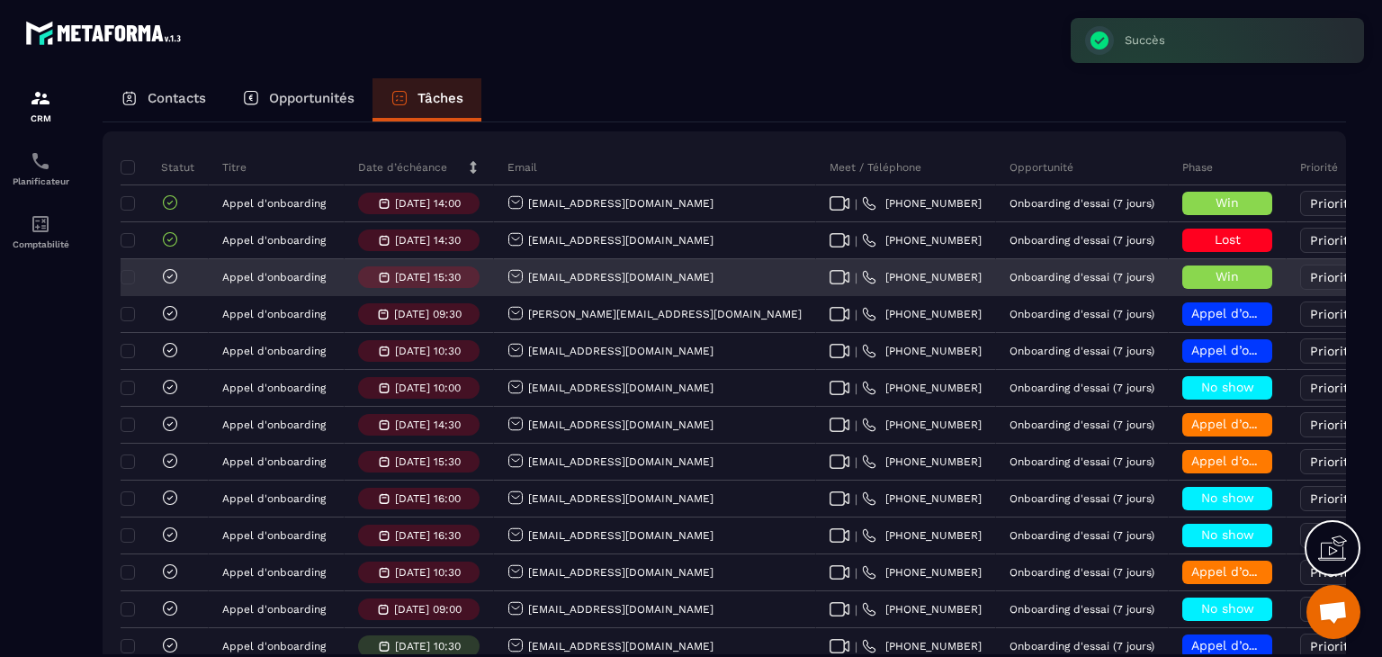
click at [167, 285] on icon at bounding box center [170, 276] width 18 height 18
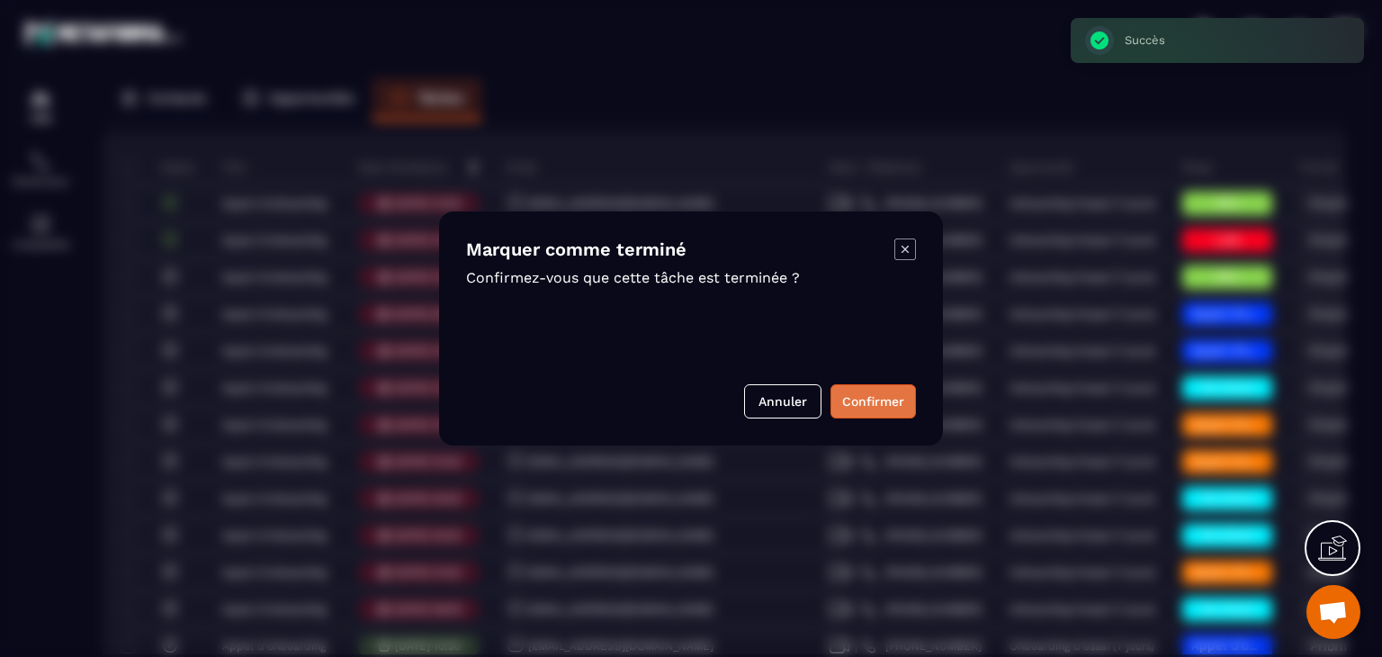
click at [850, 406] on button "Confirmer" at bounding box center [873, 401] width 85 height 34
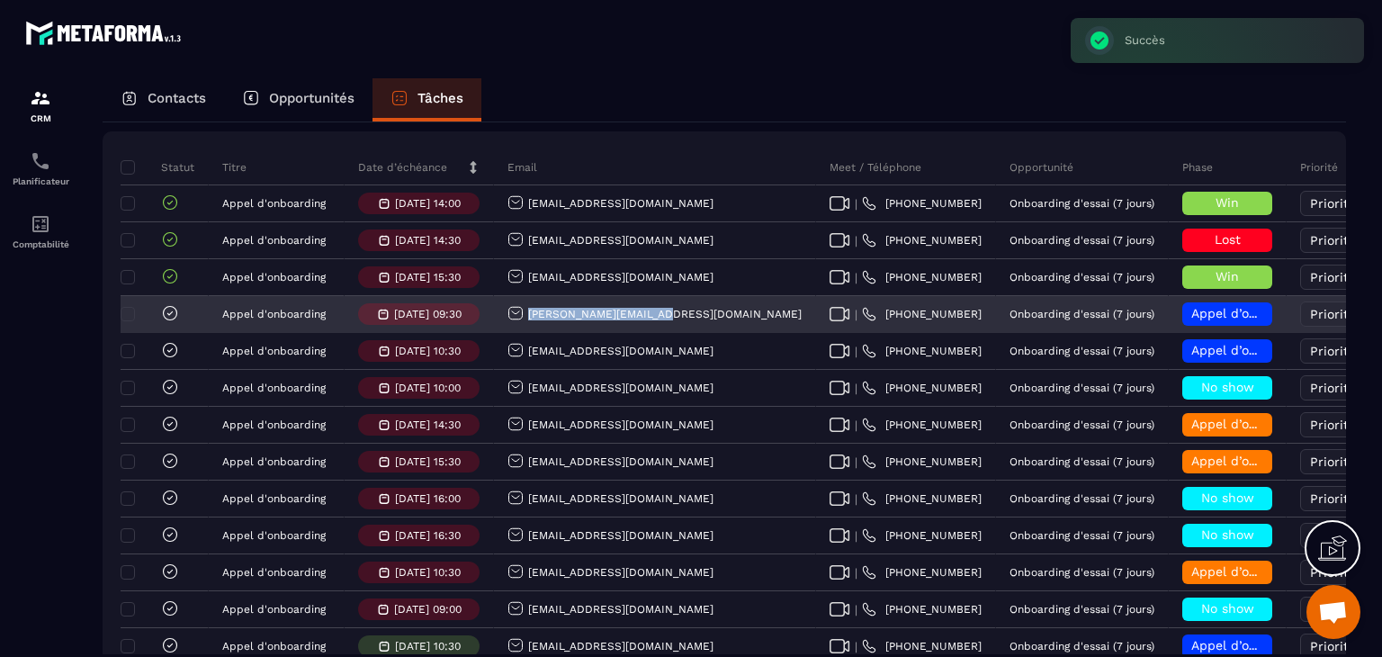
drag, startPoint x: 668, startPoint y: 326, endPoint x: 500, endPoint y: 325, distance: 167.4
click at [500, 325] on div "cindy.arpin@hotmail.fr" at bounding box center [655, 315] width 322 height 36
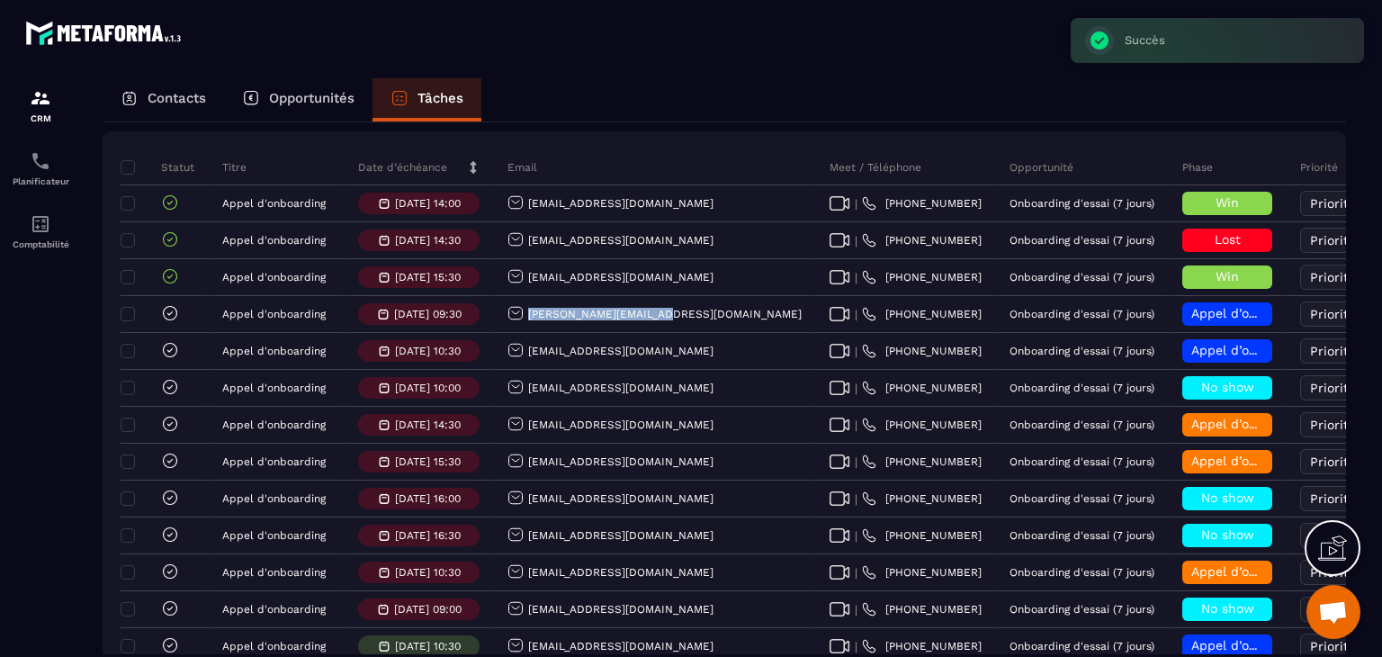
copy p "cindy.arpin@hotmail.fr"
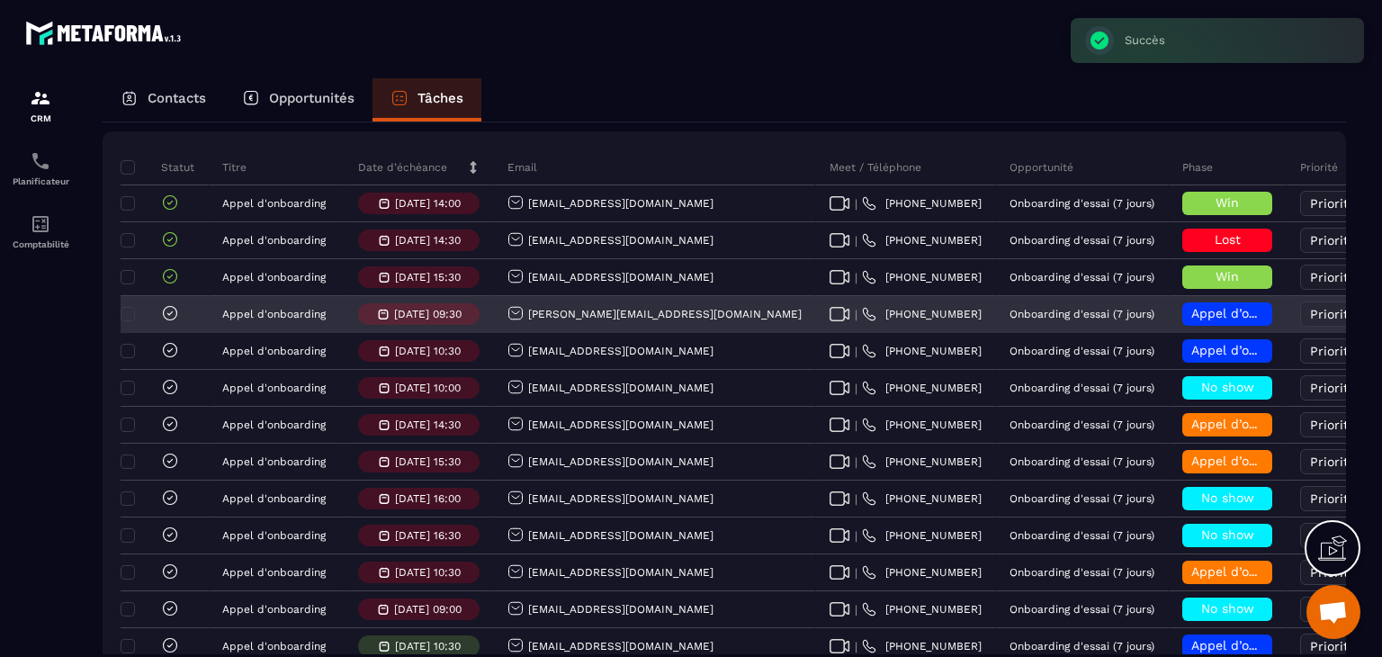
click at [1191, 320] on span "Appel d’onboarding planifié" at bounding box center [1276, 313] width 170 height 14
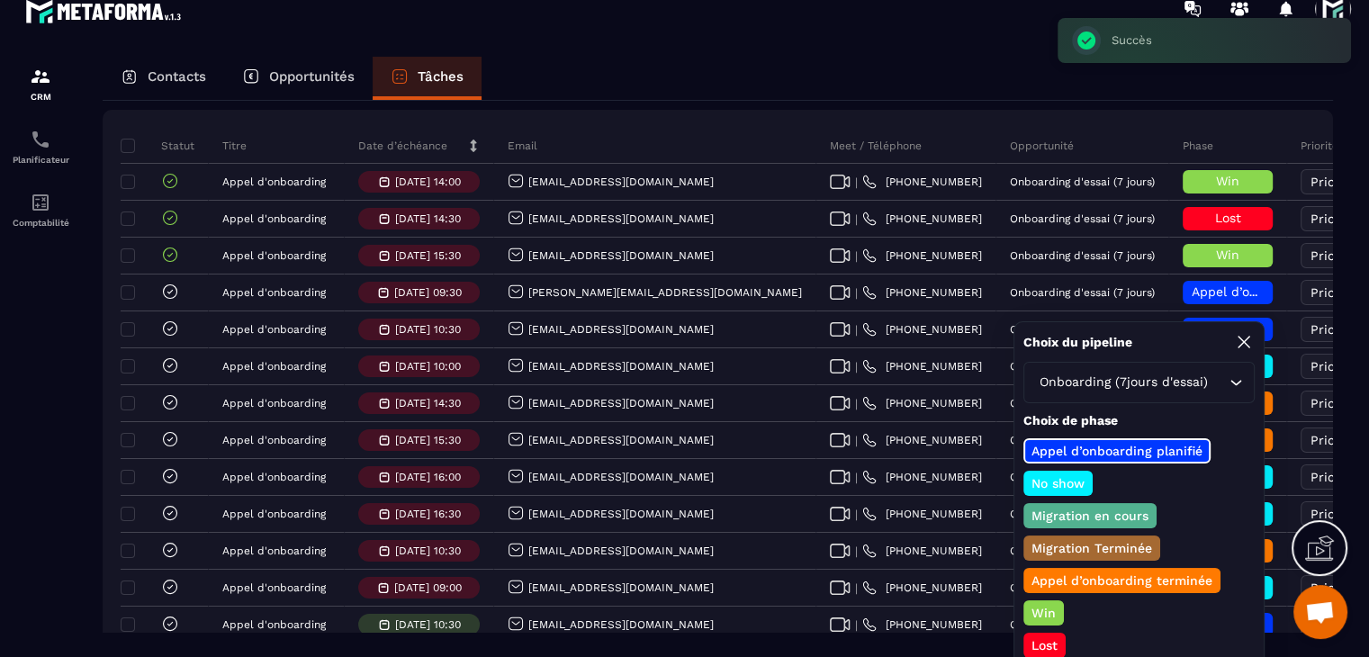
scroll to position [34, 0]
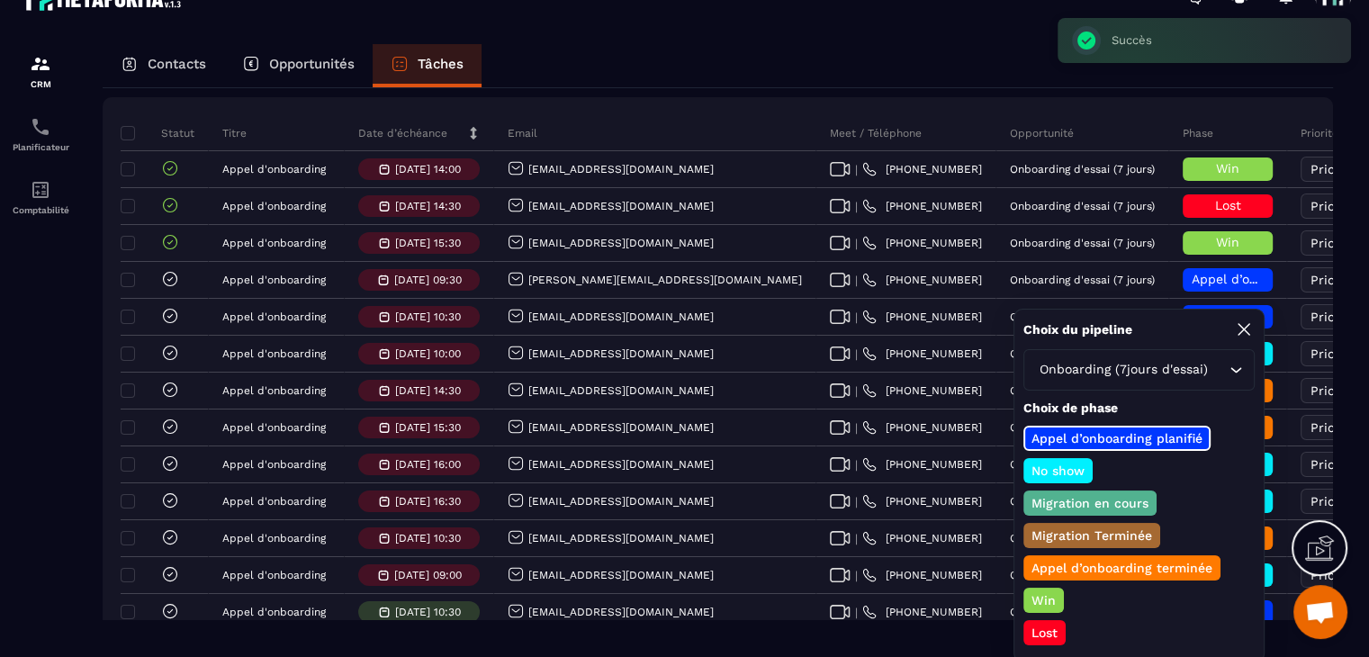
click at [1039, 627] on p "Lost" at bounding box center [1043, 633] width 31 height 18
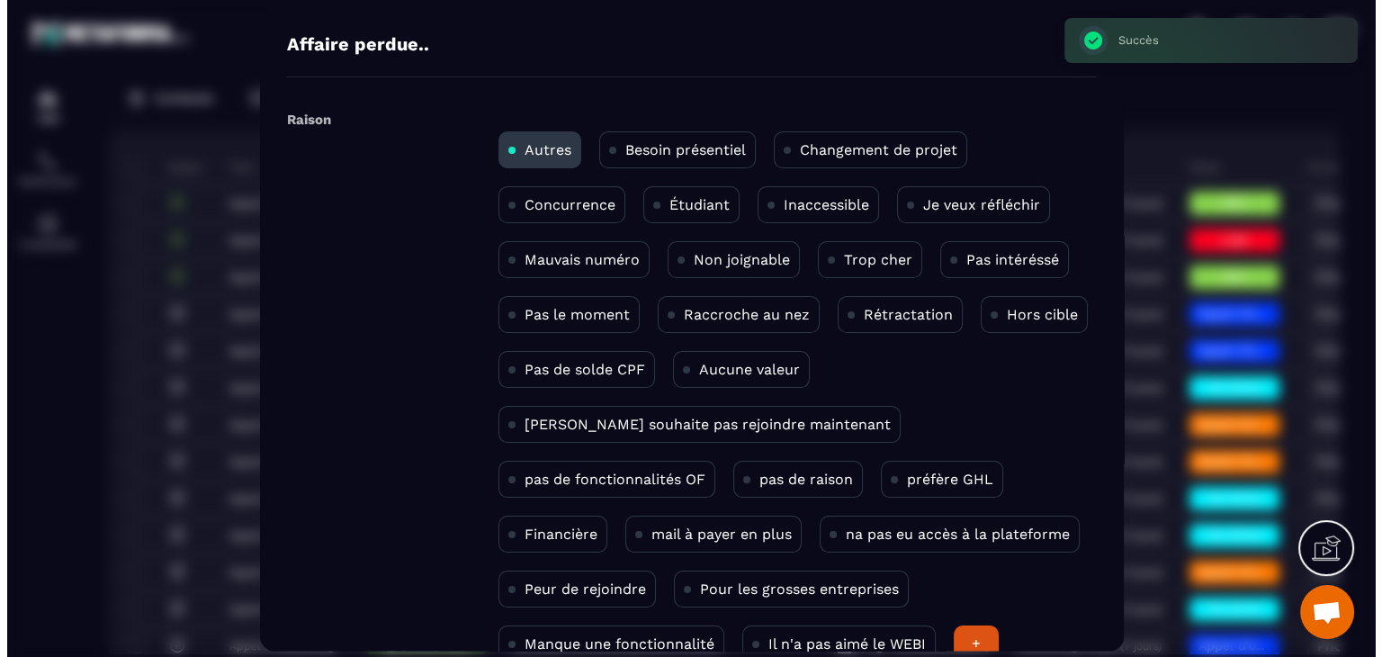
scroll to position [0, 0]
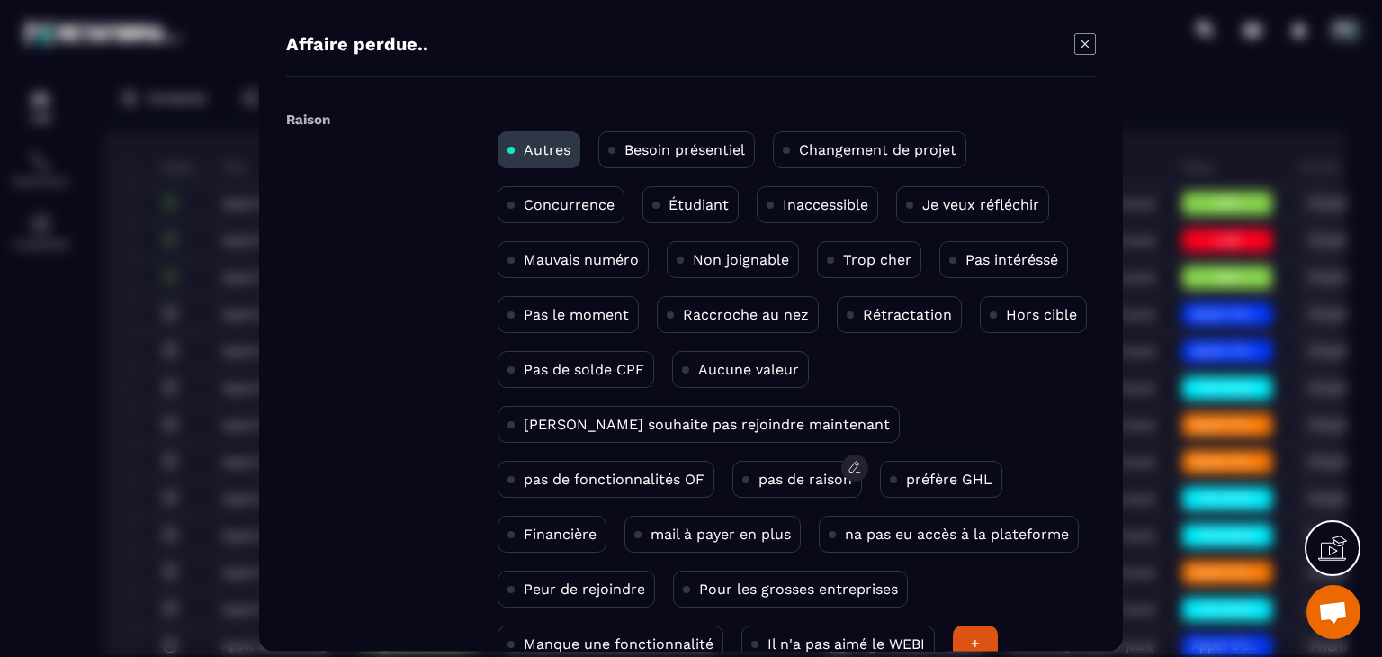
click at [759, 483] on p "pas de raison" at bounding box center [806, 479] width 94 height 17
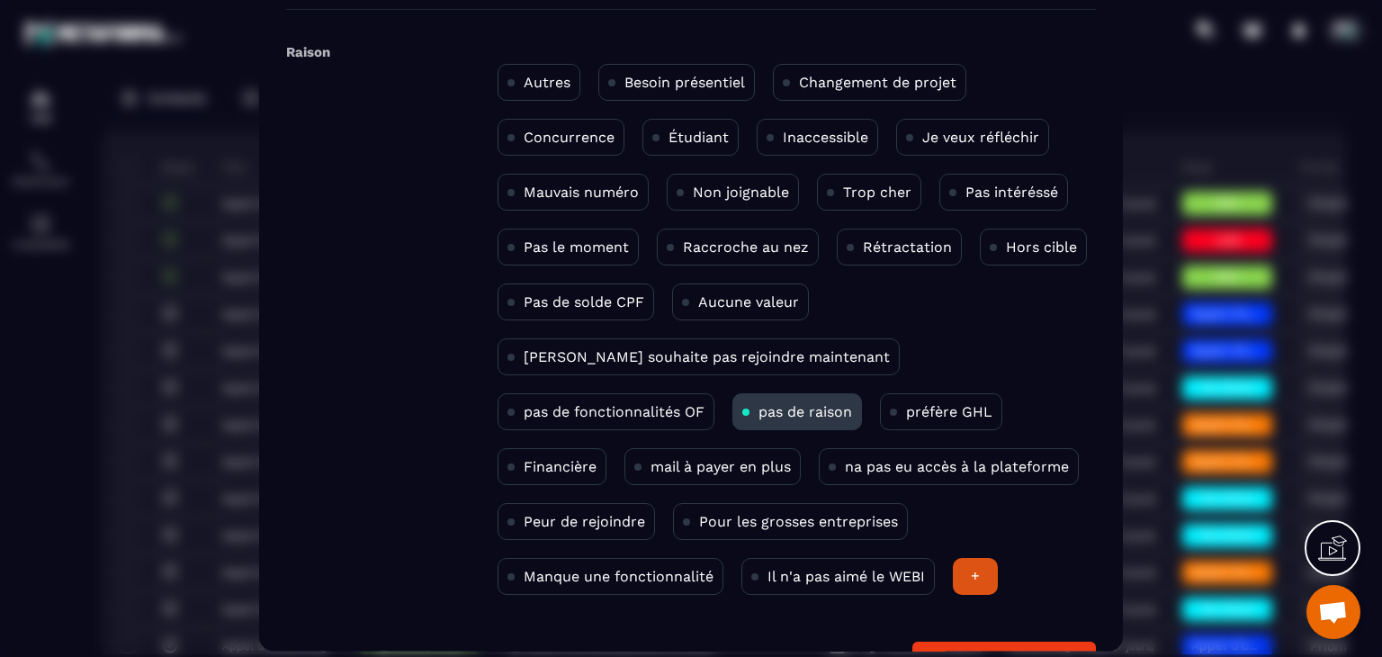
scroll to position [117, 0]
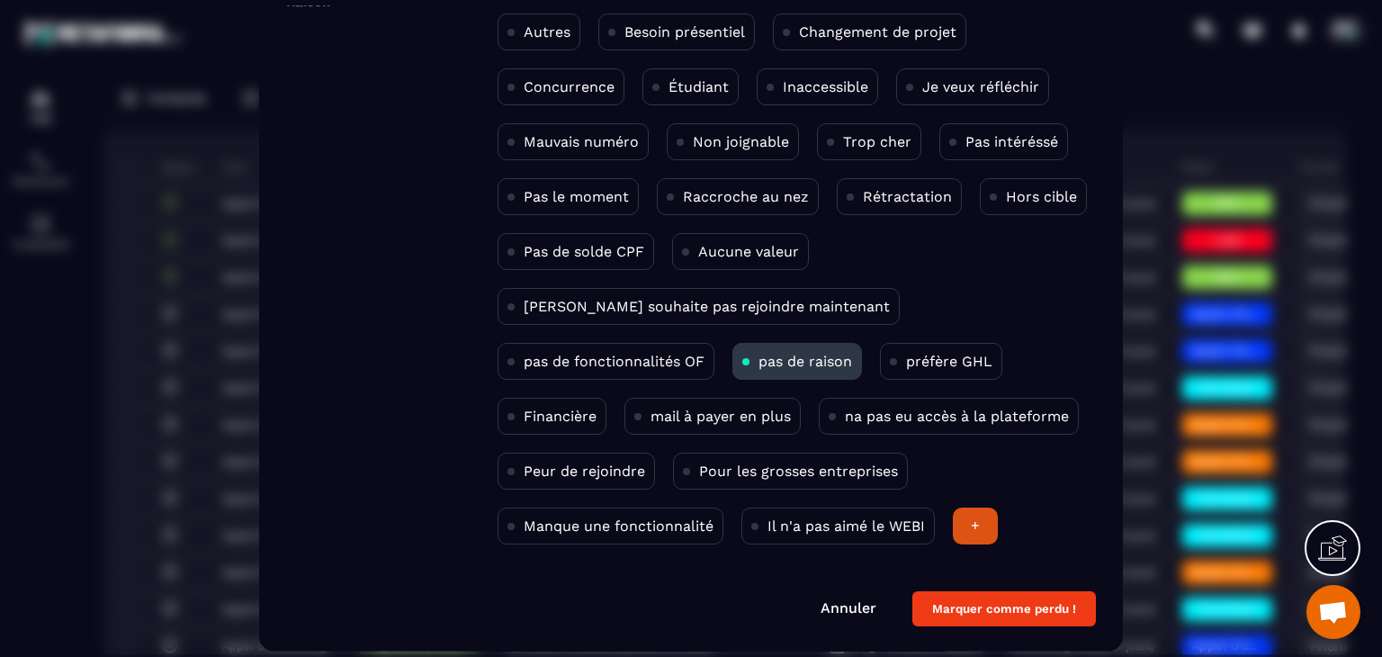
click at [978, 592] on button "Marquer comme perdu !" at bounding box center [1004, 609] width 184 height 35
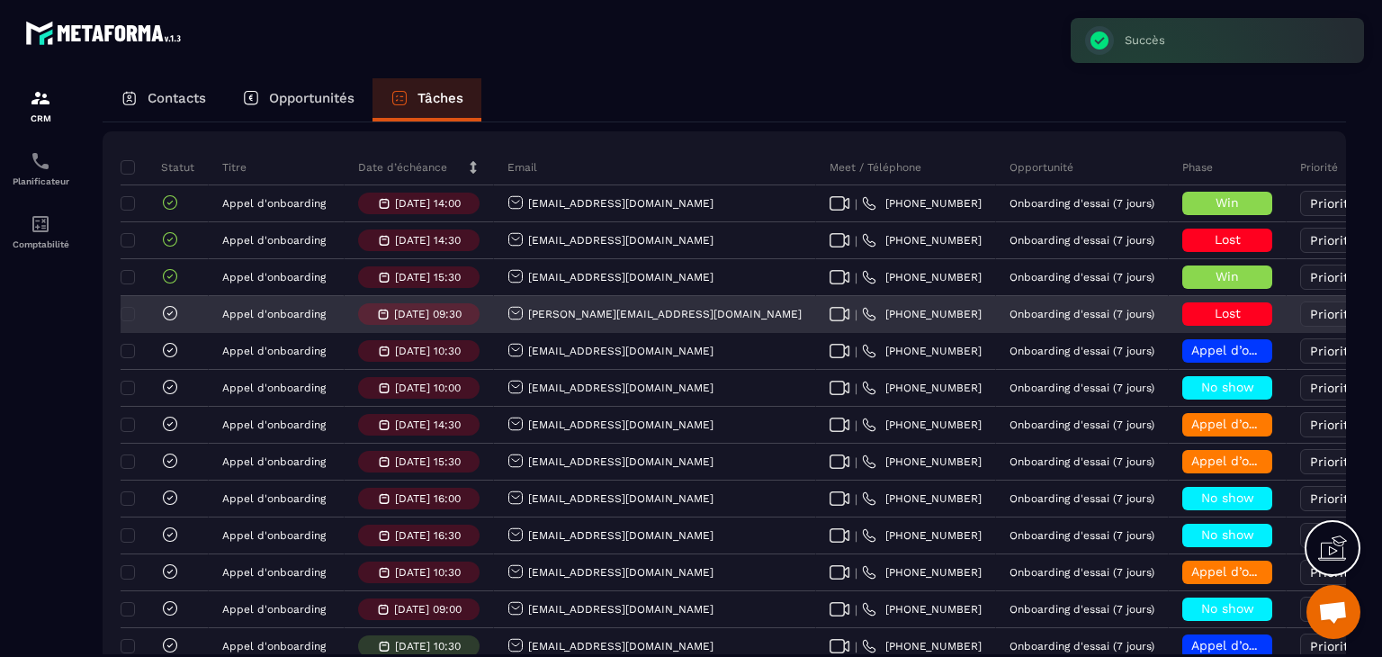
click at [170, 321] on icon at bounding box center [170, 313] width 18 height 18
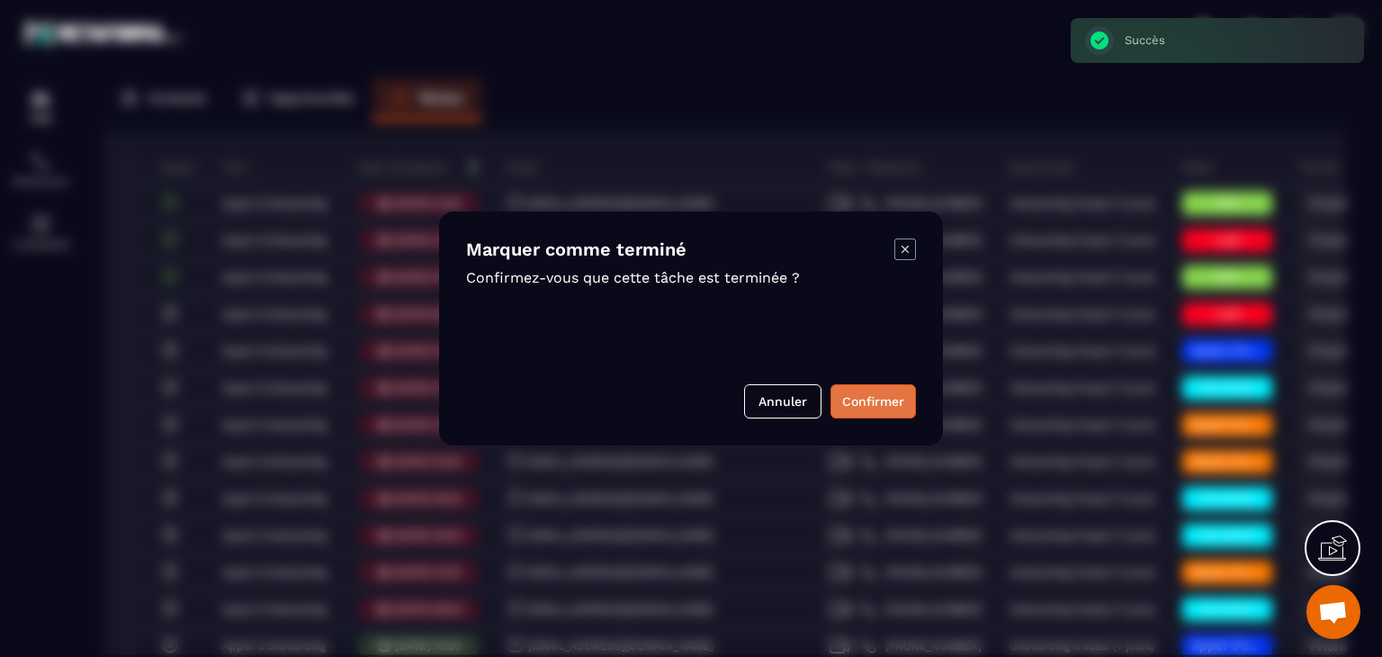
click at [900, 392] on button "Confirmer" at bounding box center [873, 401] width 85 height 34
